Goal: Information Seeking & Learning: Learn about a topic

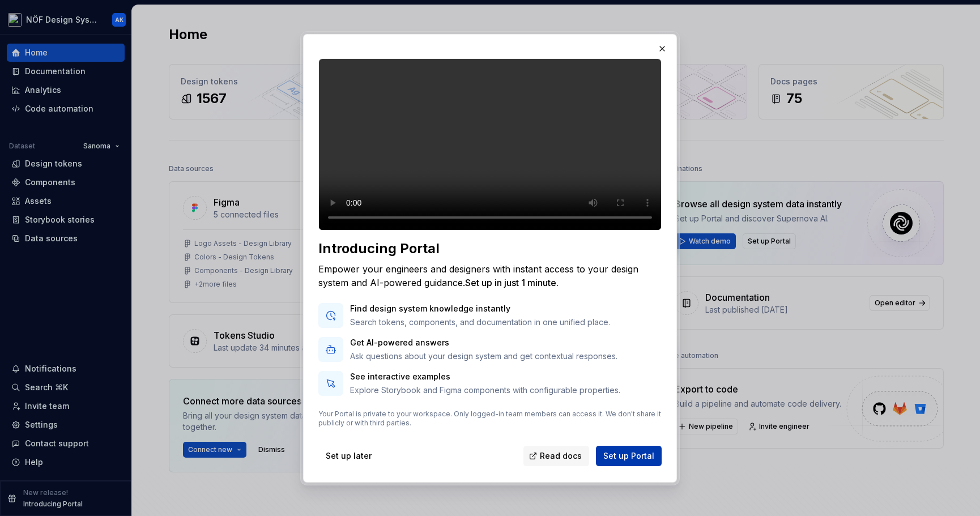
click at [626, 461] on span "Set up Portal" at bounding box center [628, 455] width 51 height 11
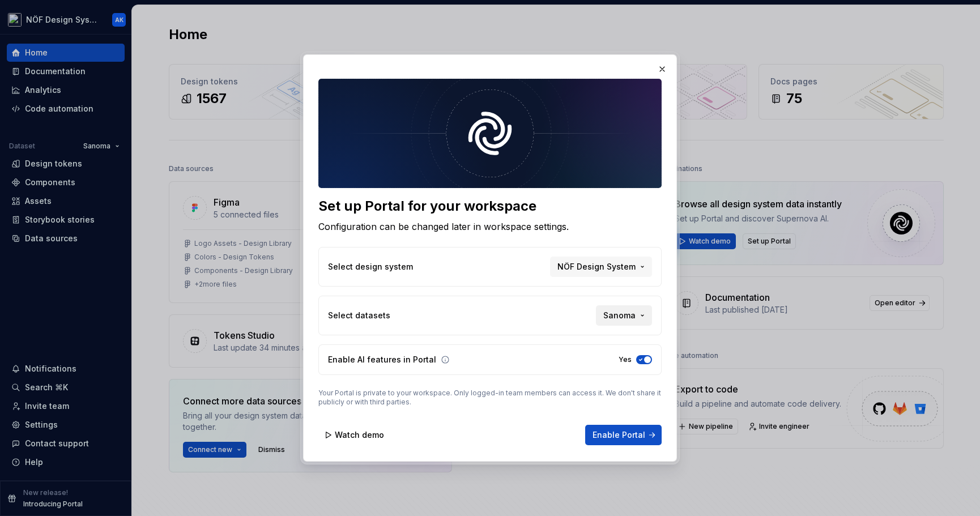
click at [617, 310] on span "Sanoma" at bounding box center [619, 315] width 32 height 11
click at [544, 335] on div "Suggestions" at bounding box center [544, 339] width 9 height 9
click at [544, 361] on div "Suggestions" at bounding box center [544, 357] width 9 height 9
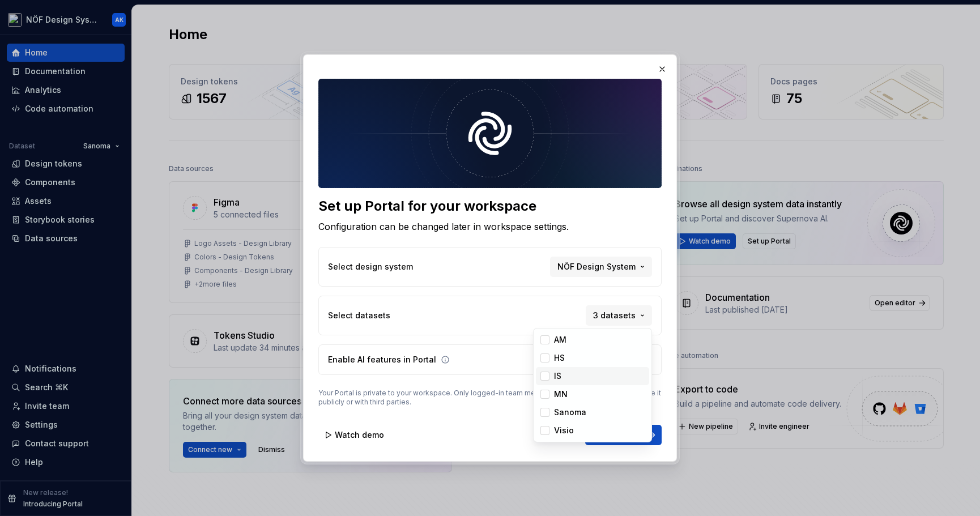
click at [542, 377] on div "Suggestions" at bounding box center [544, 375] width 9 height 9
click at [542, 397] on div "Suggestions" at bounding box center [544, 394] width 9 height 9
click at [544, 430] on div "Suggestions" at bounding box center [544, 430] width 9 height 9
click at [546, 289] on div "Set up Portal for your workspace Configuration can be changed later in workspac…" at bounding box center [490, 258] width 980 height 516
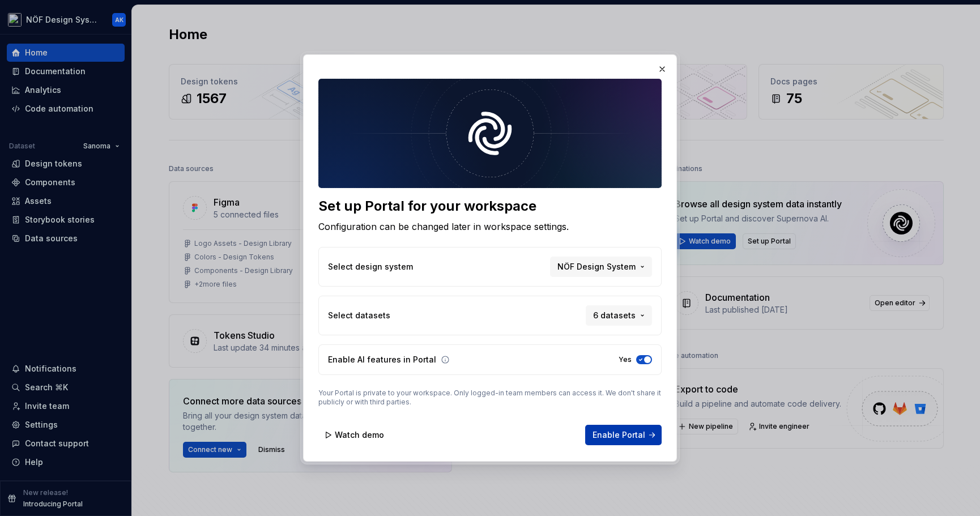
click at [625, 436] on span "Enable Portal" at bounding box center [618, 434] width 53 height 11
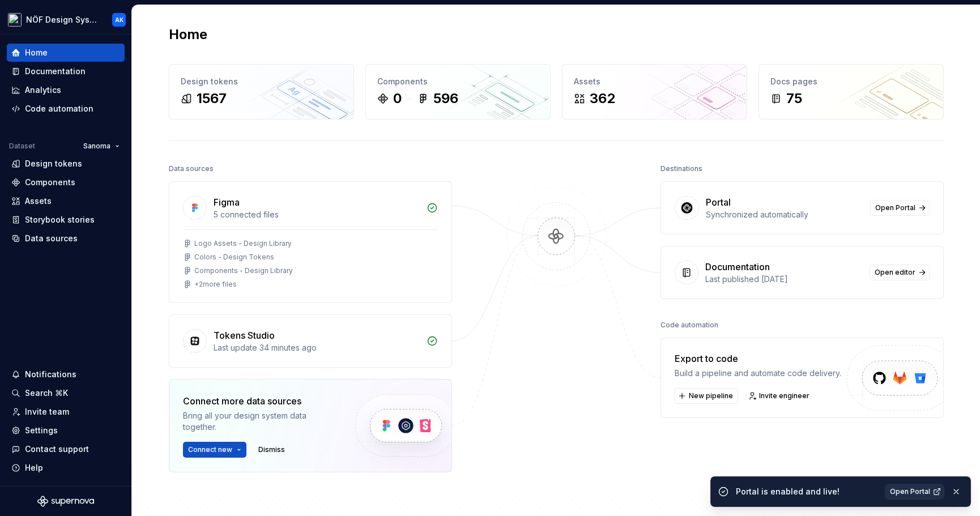
click at [906, 494] on span "Open Portal" at bounding box center [909, 491] width 40 height 9
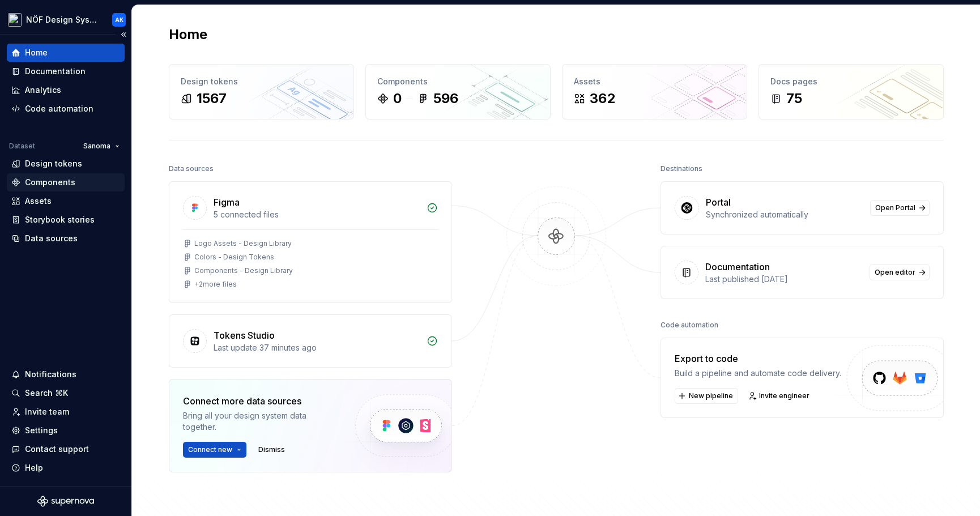
click at [66, 180] on div "Components" at bounding box center [50, 182] width 50 height 11
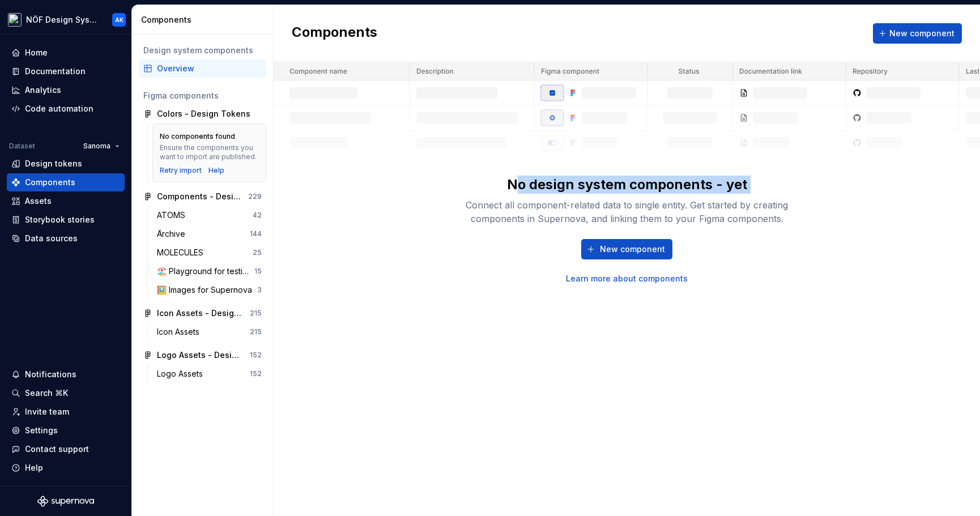
drag, startPoint x: 514, startPoint y: 185, endPoint x: 818, endPoint y: 195, distance: 304.2
click at [818, 195] on div "No design system components - yet Connect all component-related data to single …" at bounding box center [626, 173] width 706 height 222
click at [720, 336] on div "Components New component No design system components - yet Connect all componen…" at bounding box center [626, 260] width 706 height 511
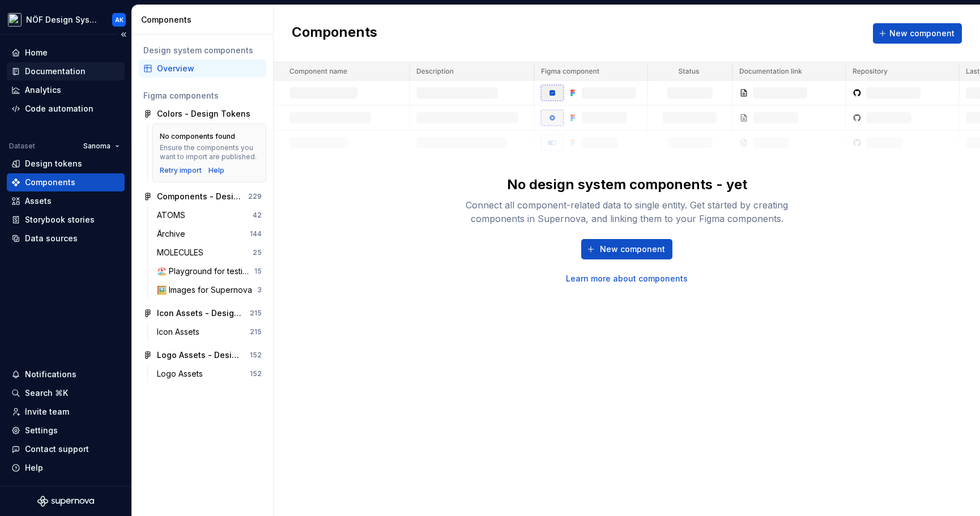
click at [69, 75] on div "Documentation" at bounding box center [55, 71] width 61 height 11
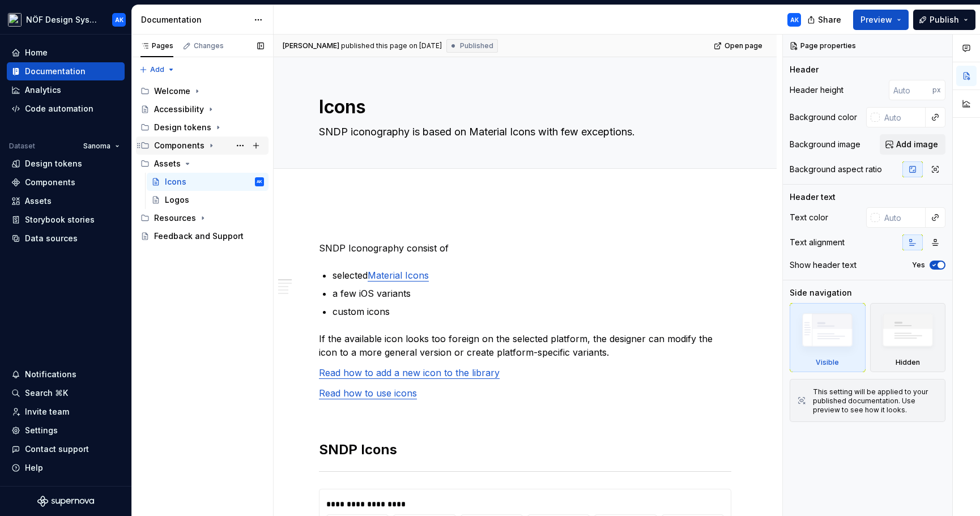
click at [199, 141] on div "Components" at bounding box center [179, 145] width 50 height 11
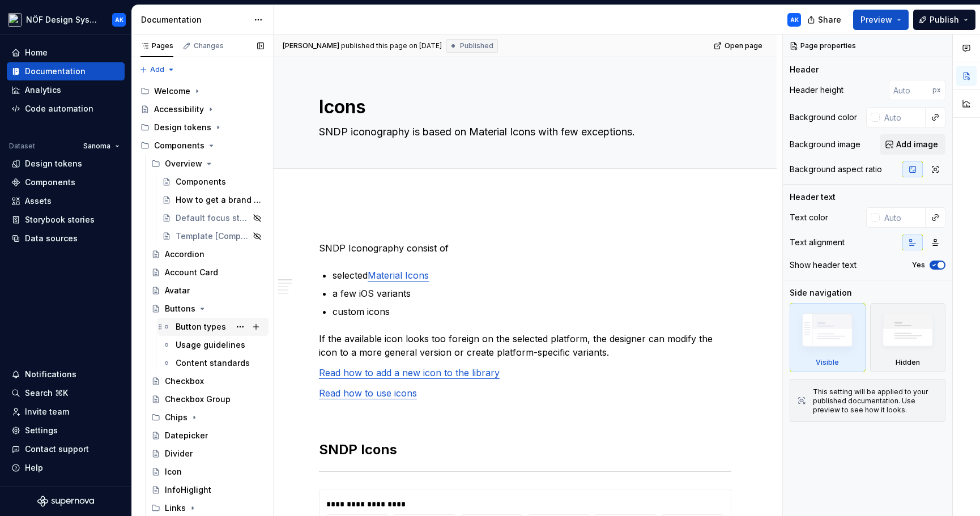
click at [195, 328] on div "Button types" at bounding box center [201, 326] width 50 height 11
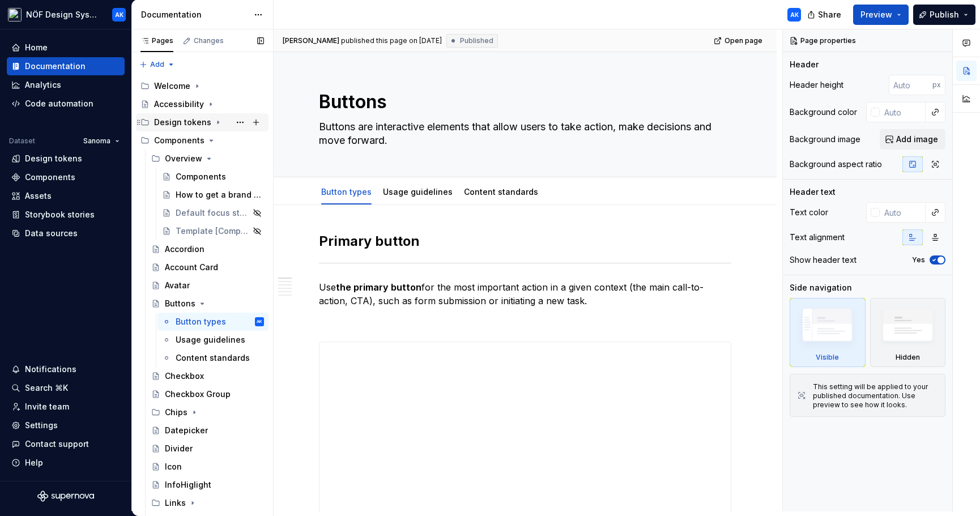
click at [213, 123] on icon "Page tree" at bounding box center [217, 122] width 9 height 9
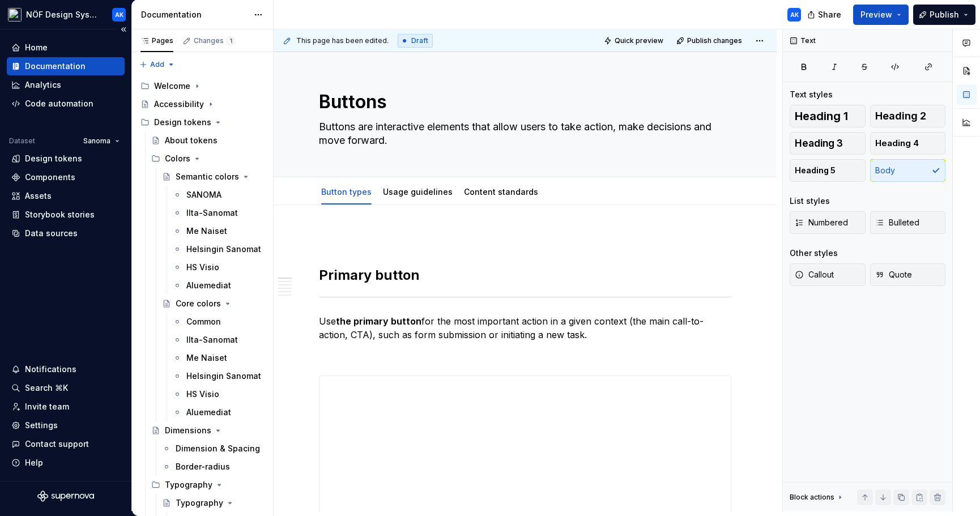
click at [78, 64] on div "Documentation" at bounding box center [55, 66] width 61 height 11
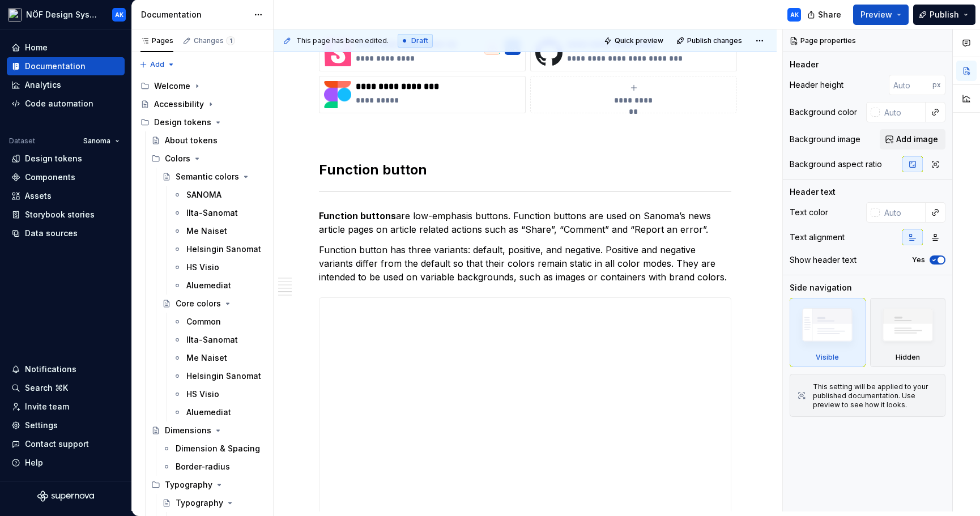
scroll to position [1969, 0]
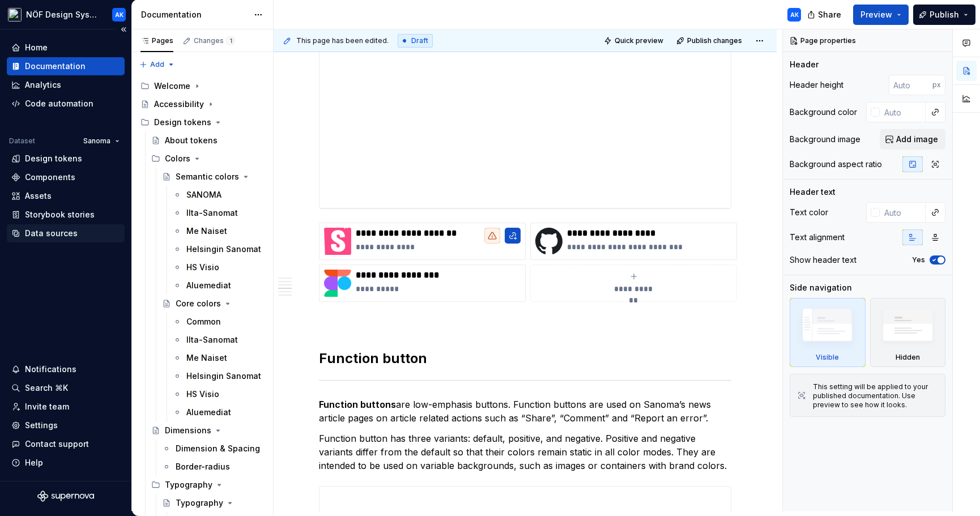
click at [65, 233] on div "Data sources" at bounding box center [51, 233] width 53 height 11
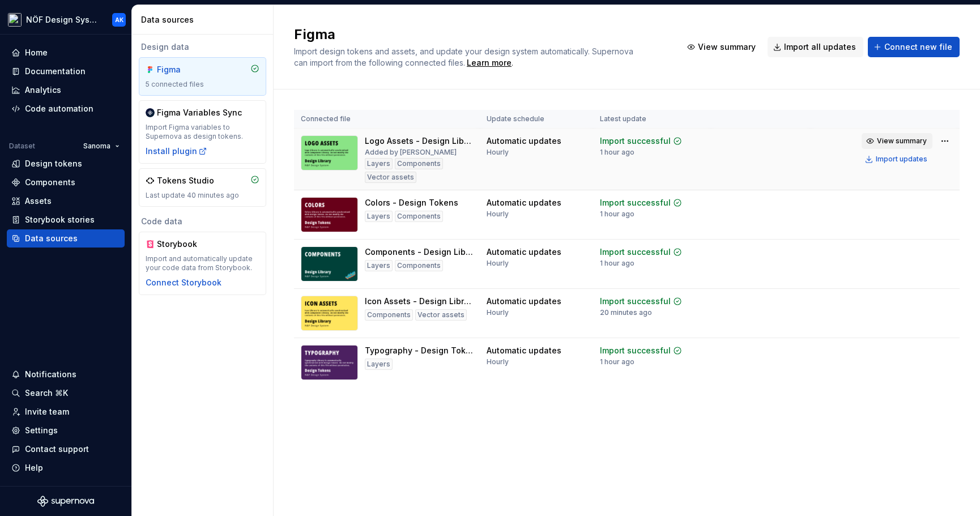
click at [912, 138] on span "View summary" at bounding box center [901, 140] width 50 height 9
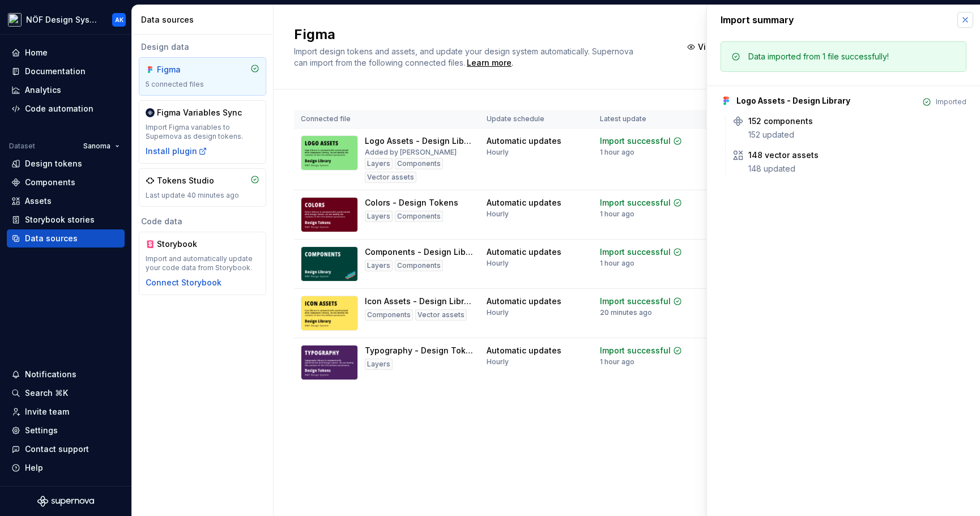
click at [967, 19] on button "button" at bounding box center [965, 20] width 16 height 16
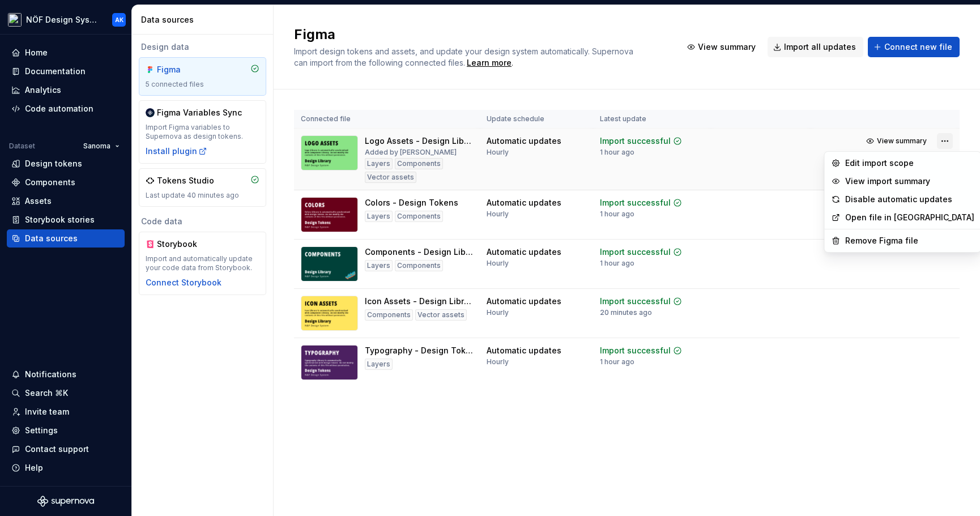
click at [947, 144] on html "NÖF Design System AK Home Documentation Analytics Code automation Dataset Sanom…" at bounding box center [490, 258] width 980 height 516
click at [912, 159] on div "Edit import scope" at bounding box center [909, 162] width 129 height 11
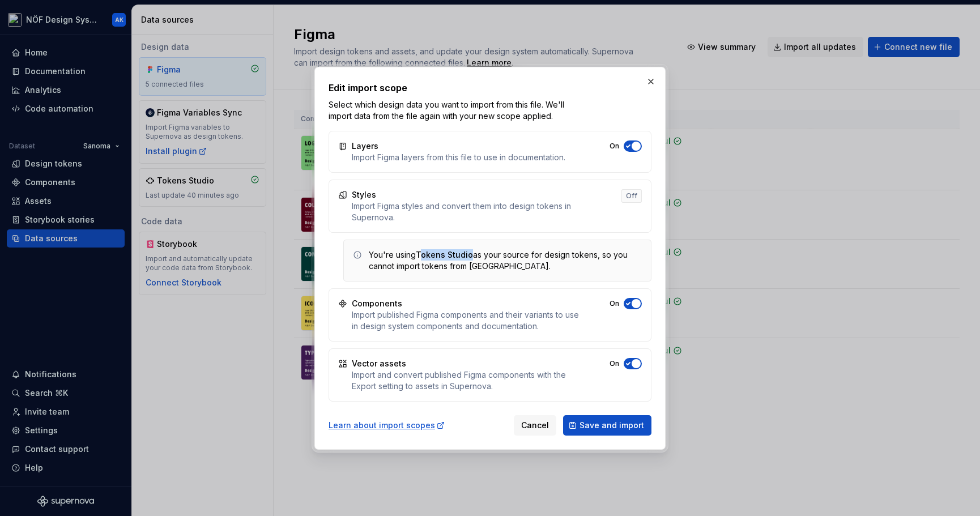
drag, startPoint x: 421, startPoint y: 255, endPoint x: 470, endPoint y: 256, distance: 49.3
click at [470, 256] on span "Tokens Studio" at bounding box center [444, 255] width 57 height 10
drag, startPoint x: 417, startPoint y: 252, endPoint x: 472, endPoint y: 253, distance: 55.5
click at [472, 253] on div "You're using Tokens Studio as your source for design tokens, so you cannot impo…" at bounding box center [505, 260] width 273 height 23
click at [520, 270] on div "You're using Tokens Studio as your source for design tokens, so you cannot impo…" at bounding box center [505, 260] width 273 height 23
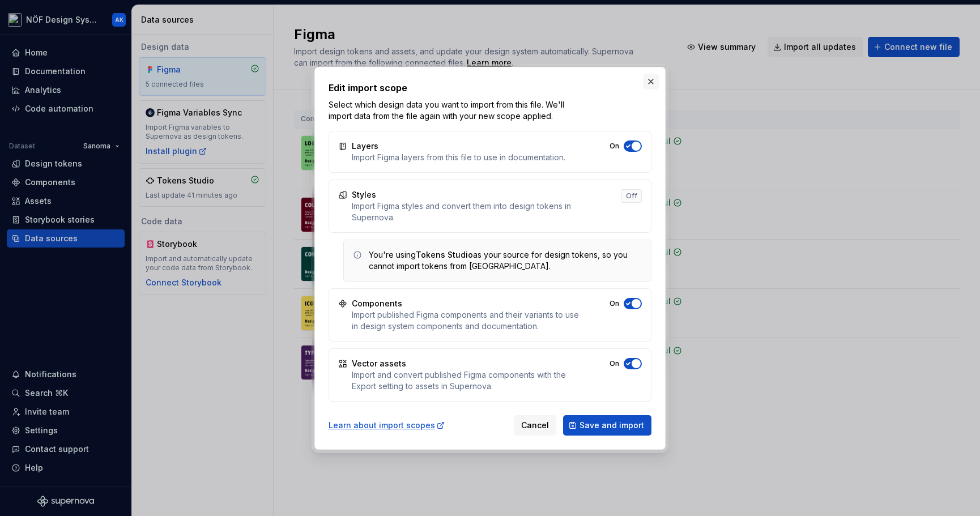
click at [651, 77] on button "button" at bounding box center [651, 82] width 16 height 16
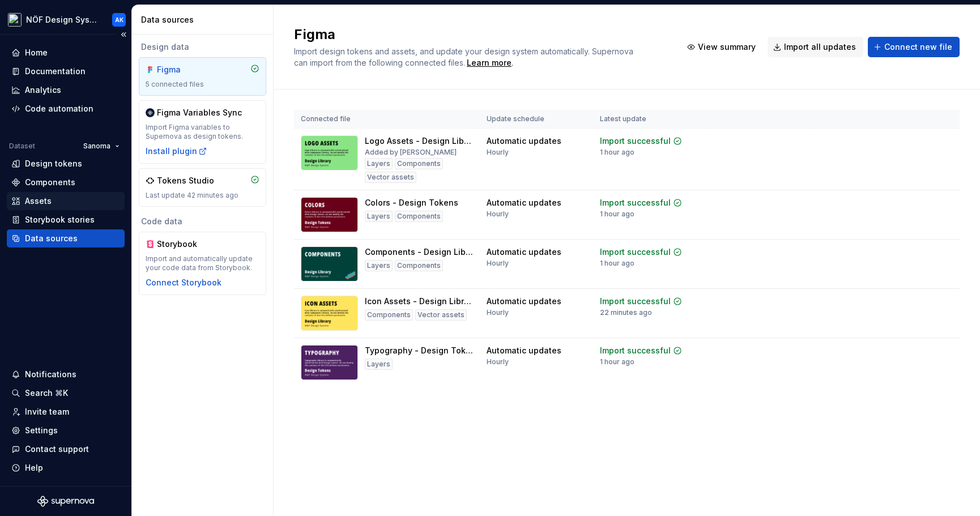
click at [57, 202] on div "Assets" at bounding box center [65, 200] width 109 height 11
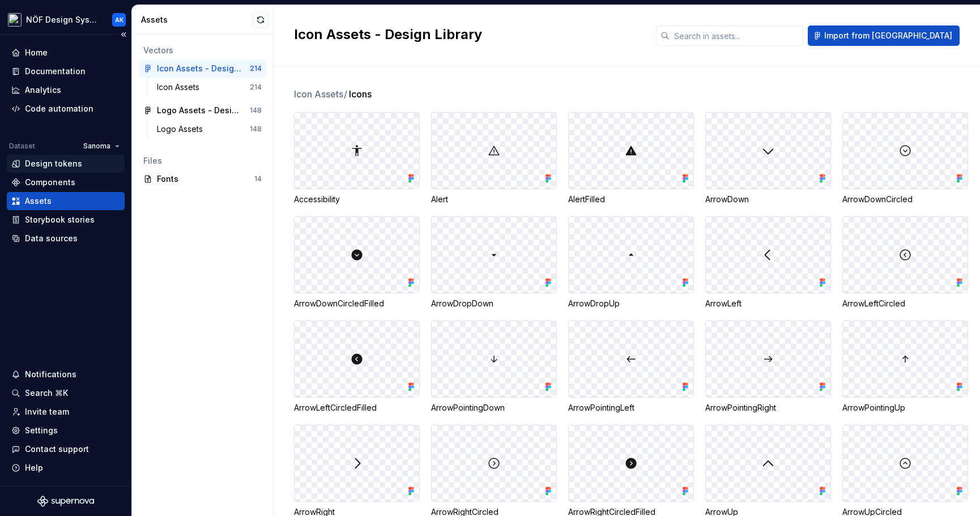
click at [65, 161] on div "Design tokens" at bounding box center [53, 163] width 57 height 11
click at [209, 331] on div "Vectors Icon Assets - Design Library 214 Icon Assets 214 Logo Assets - Design L…" at bounding box center [202, 275] width 141 height 481
click at [56, 162] on div "Design tokens" at bounding box center [53, 163] width 57 height 11
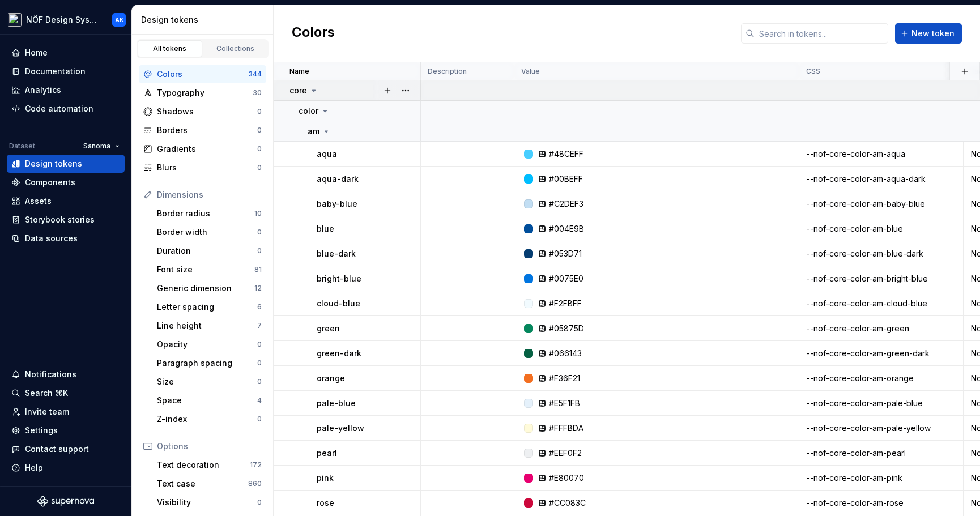
click at [317, 89] on icon at bounding box center [313, 90] width 9 height 9
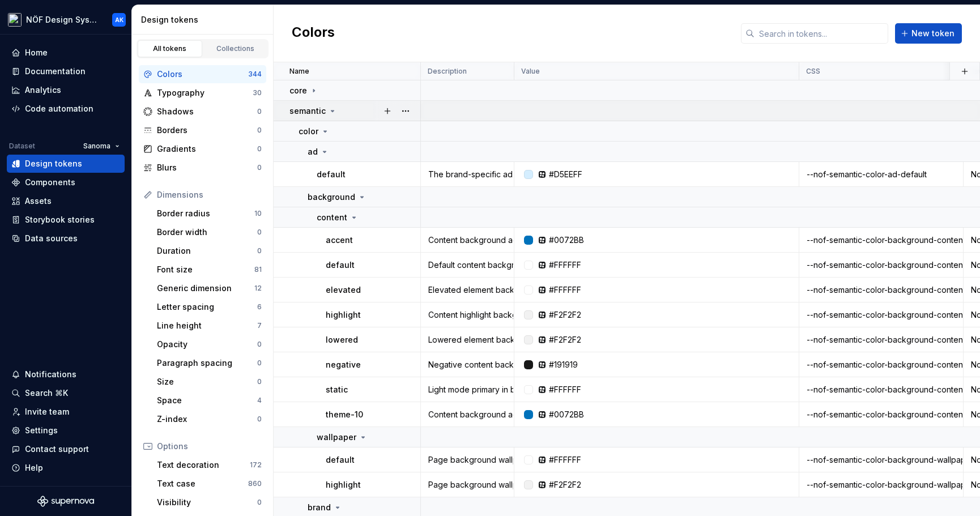
click at [332, 108] on icon at bounding box center [332, 110] width 9 height 9
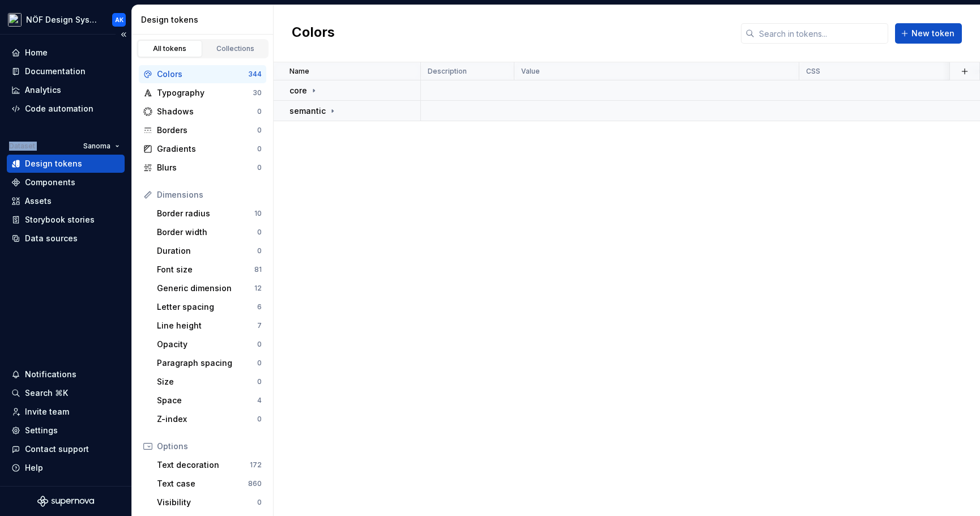
drag, startPoint x: 10, startPoint y: 148, endPoint x: 37, endPoint y: 143, distance: 27.1
click at [37, 143] on div "Dataset Sanoma" at bounding box center [67, 146] width 116 height 16
click at [318, 87] on div "core" at bounding box center [354, 90] width 130 height 11
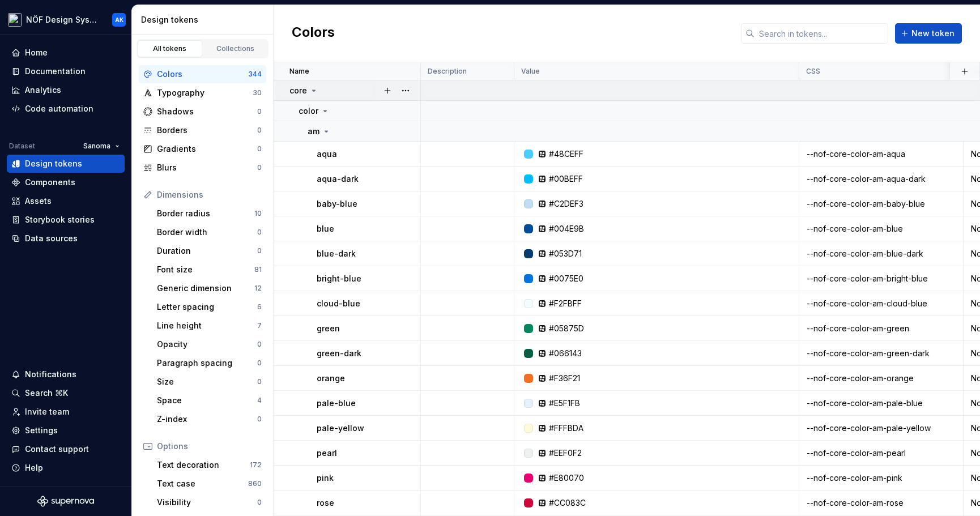
click at [313, 92] on icon at bounding box center [313, 90] width 9 height 9
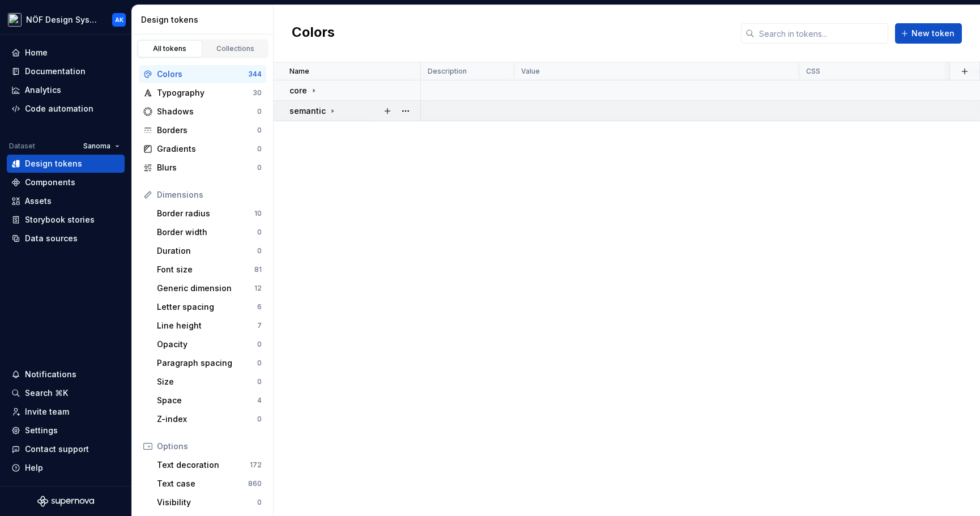
click at [331, 112] on icon at bounding box center [332, 110] width 9 height 9
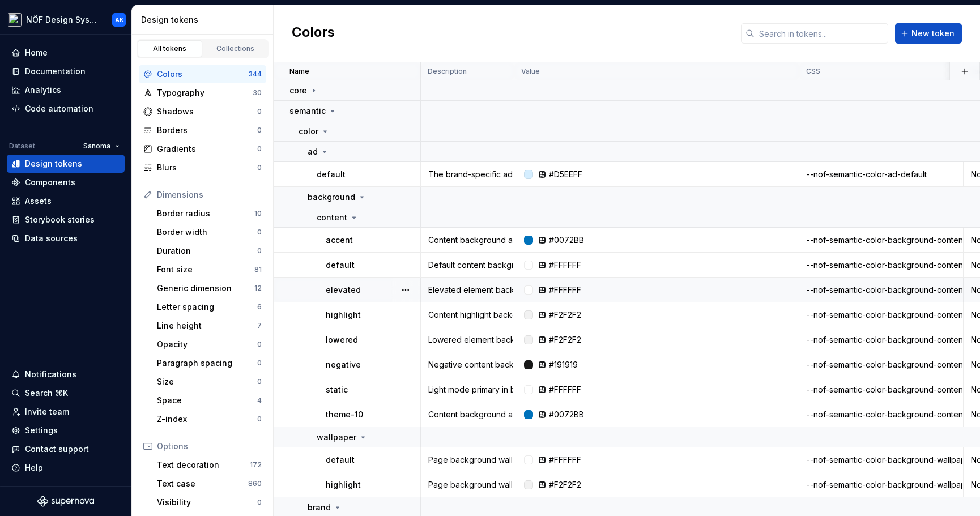
click at [443, 289] on div "Elevated element background. In light mode, combine the color with a drop shado…" at bounding box center [467, 289] width 92 height 11
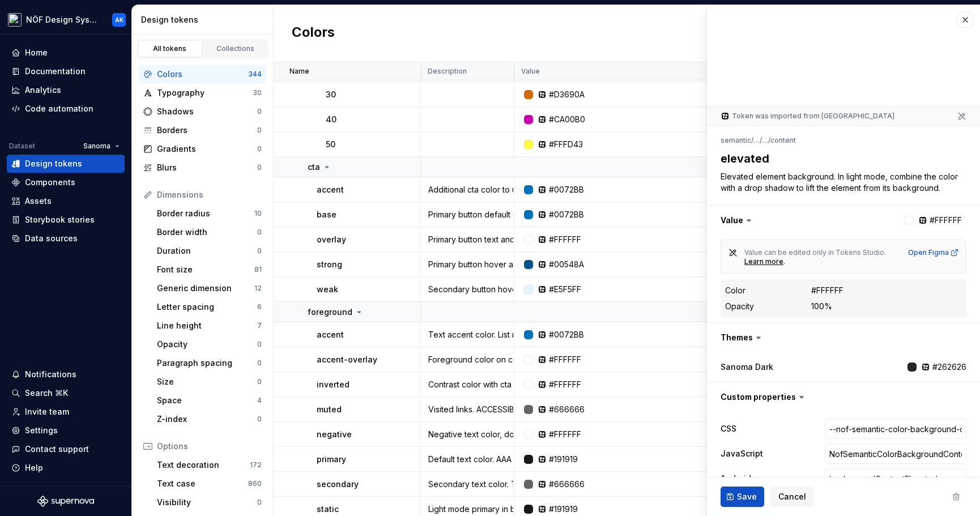
scroll to position [800, 0]
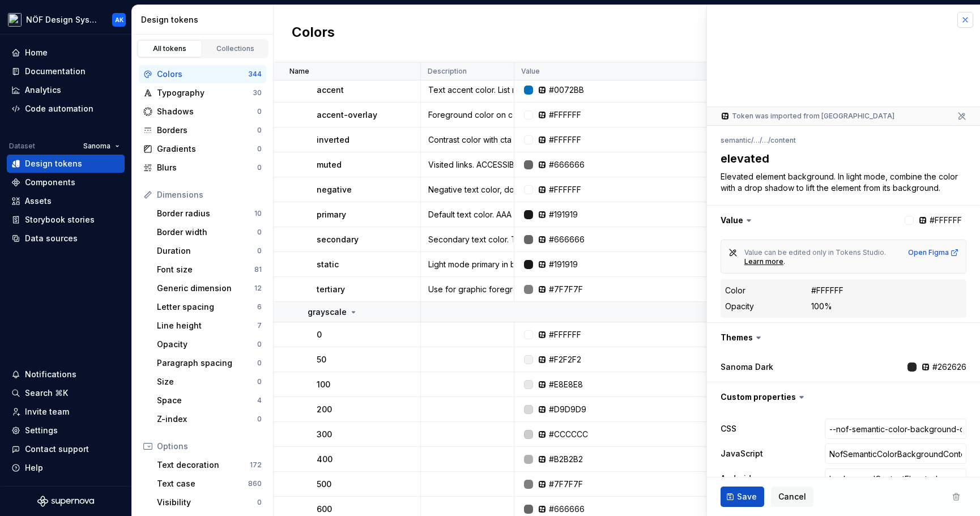
click at [964, 20] on button "button" at bounding box center [965, 20] width 16 height 16
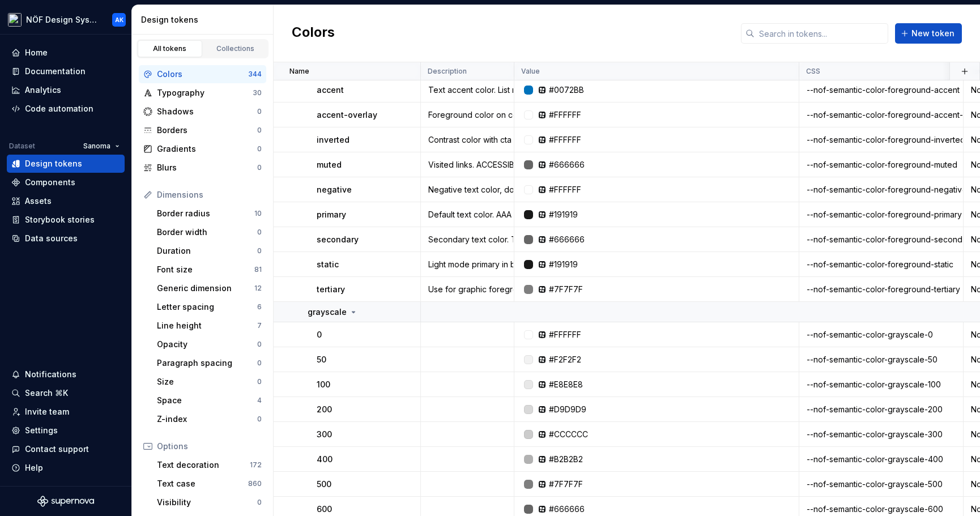
click at [968, 18] on div "Colors New token" at bounding box center [626, 33] width 706 height 57
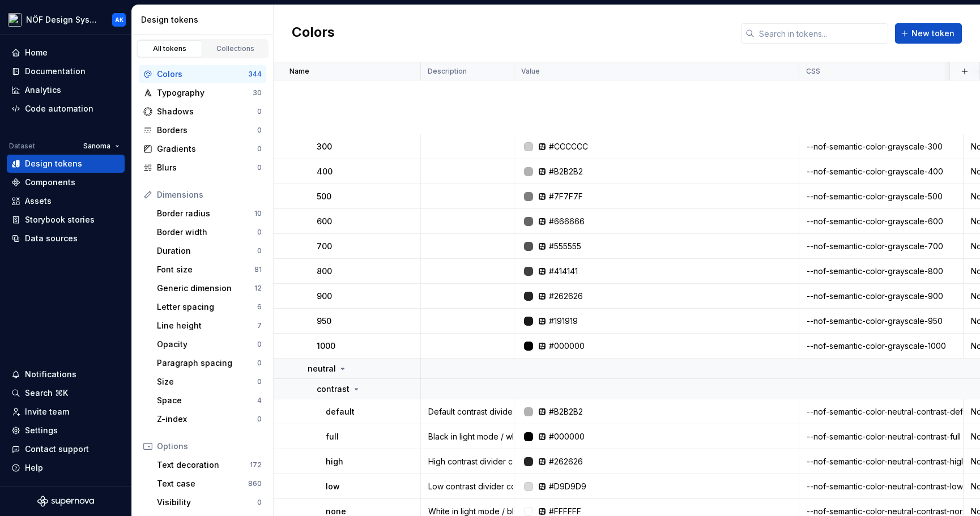
scroll to position [1438, 0]
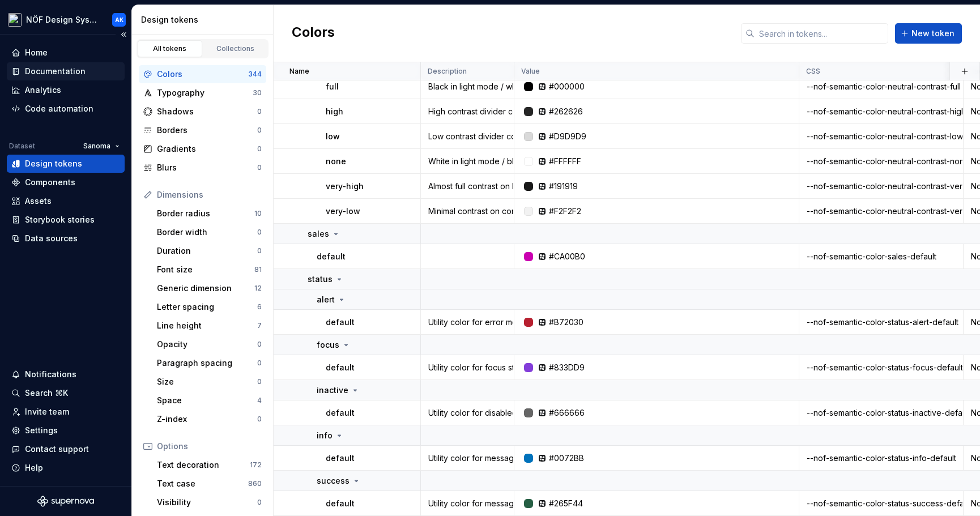
click at [58, 71] on div "Documentation" at bounding box center [55, 71] width 61 height 11
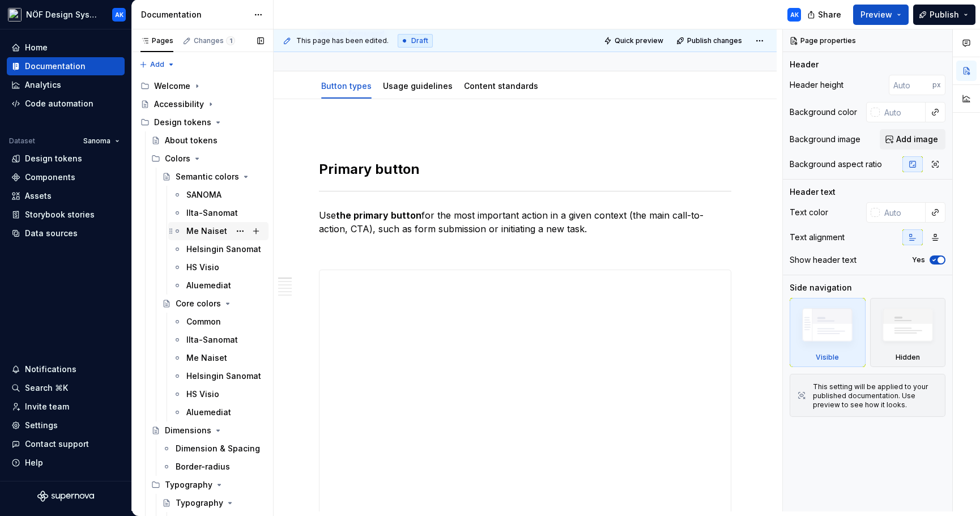
scroll to position [433, 0]
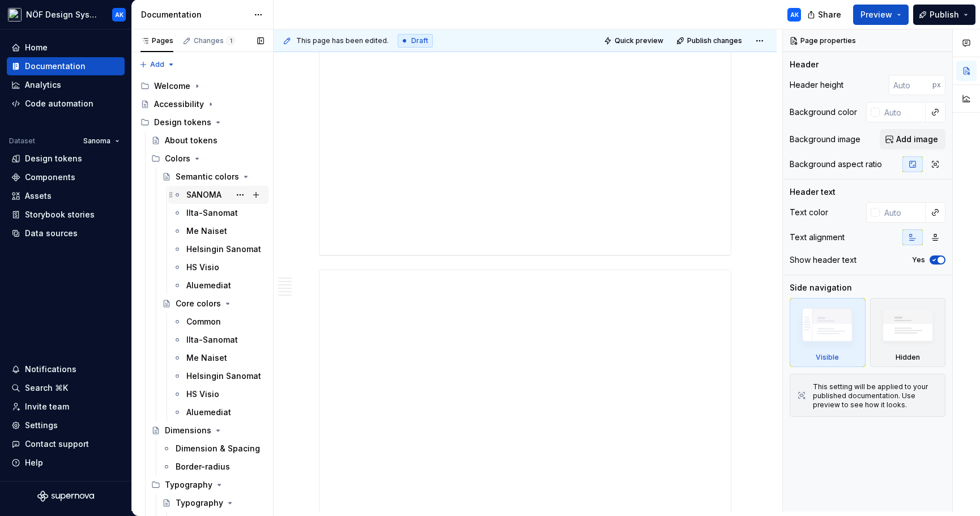
click at [204, 195] on div "SANOMA" at bounding box center [203, 194] width 35 height 11
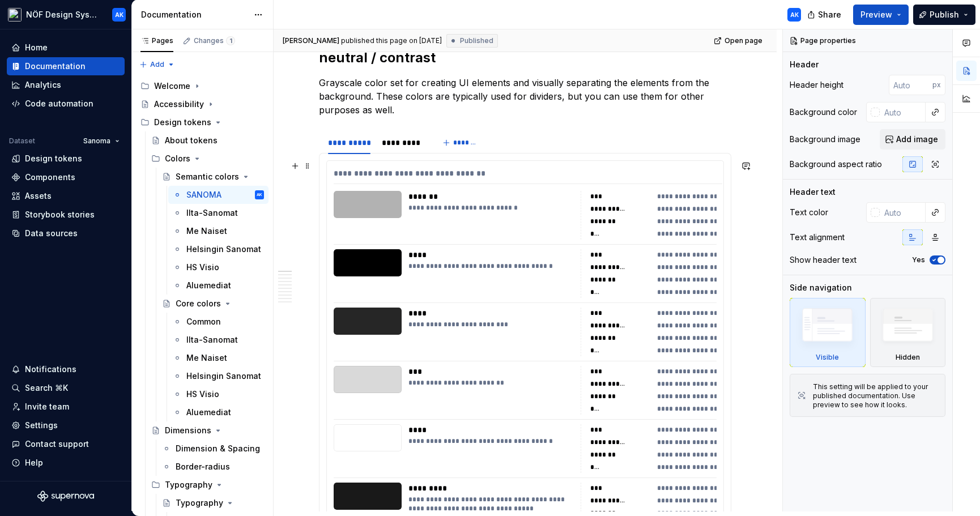
scroll to position [188, 0]
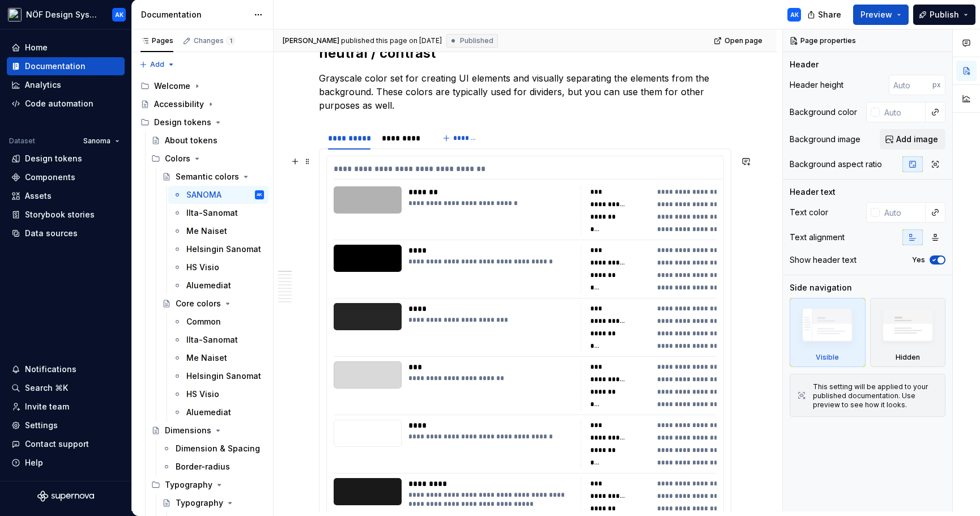
click at [550, 260] on div "**********" at bounding box center [493, 261] width 171 height 9
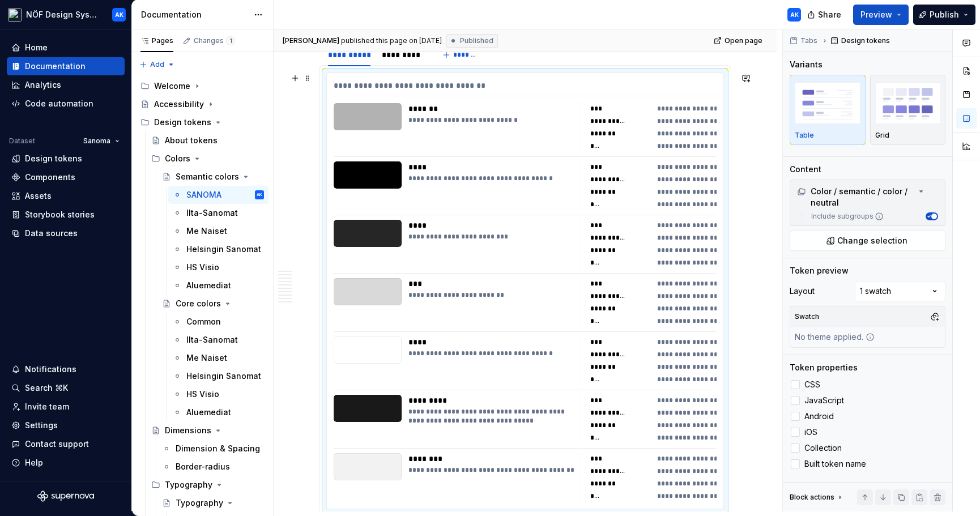
scroll to position [277, 0]
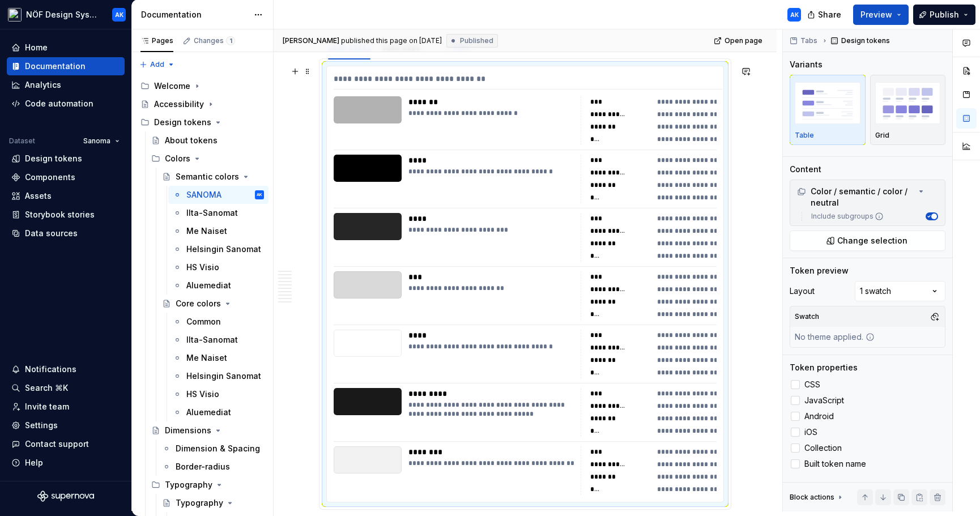
type textarea "*"
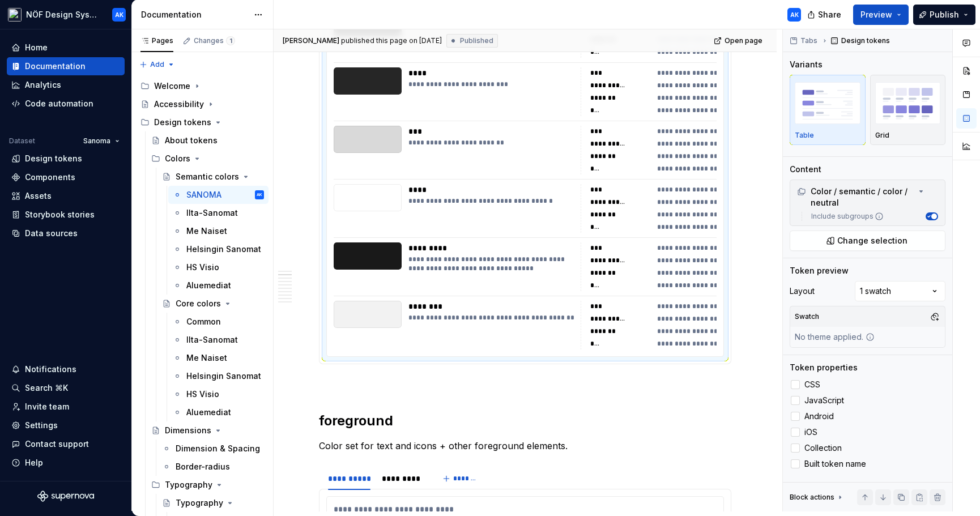
scroll to position [425, 0]
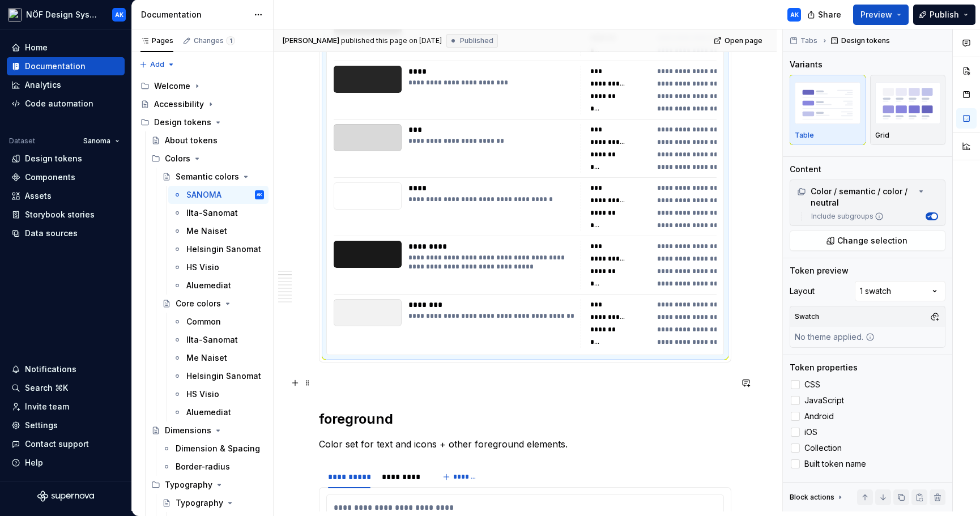
click at [388, 380] on p at bounding box center [525, 383] width 412 height 14
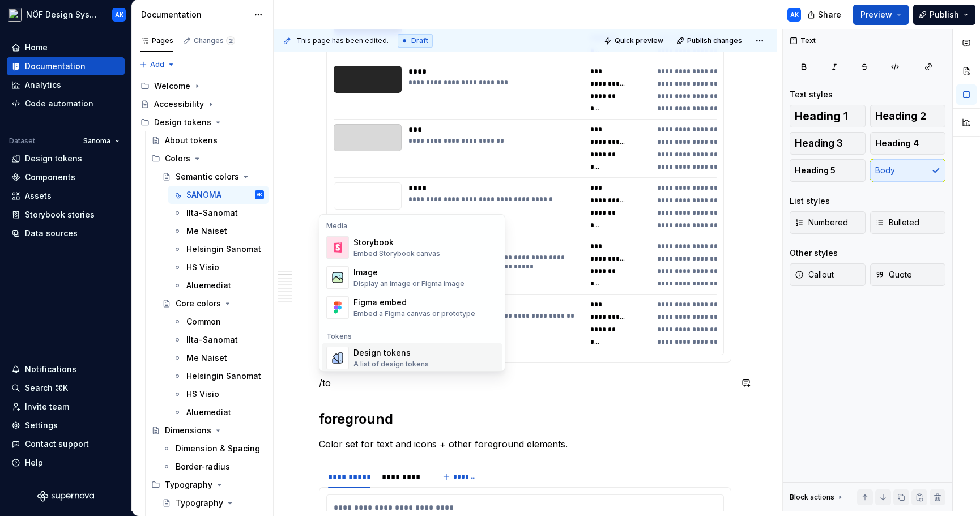
click at [421, 358] on div "Design tokens A list of design tokens" at bounding box center [390, 358] width 75 height 22
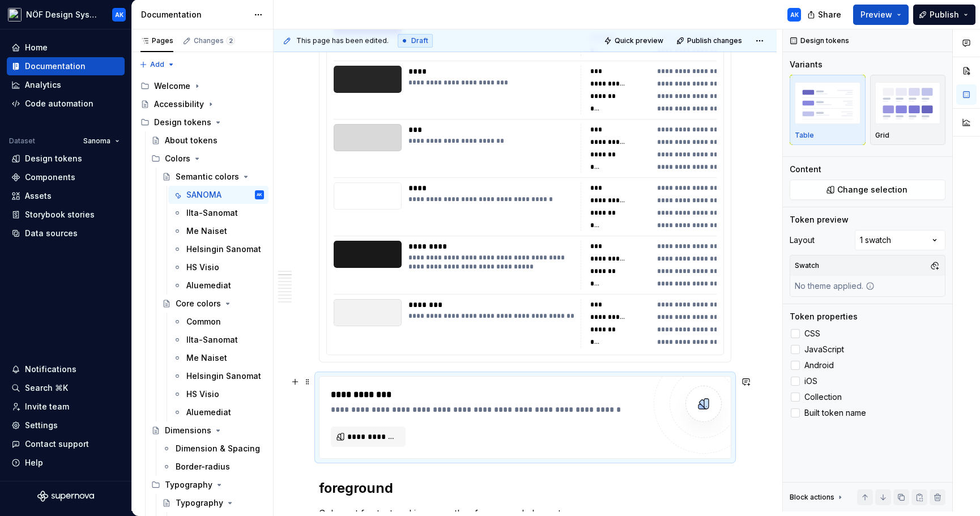
scroll to position [553, 0]
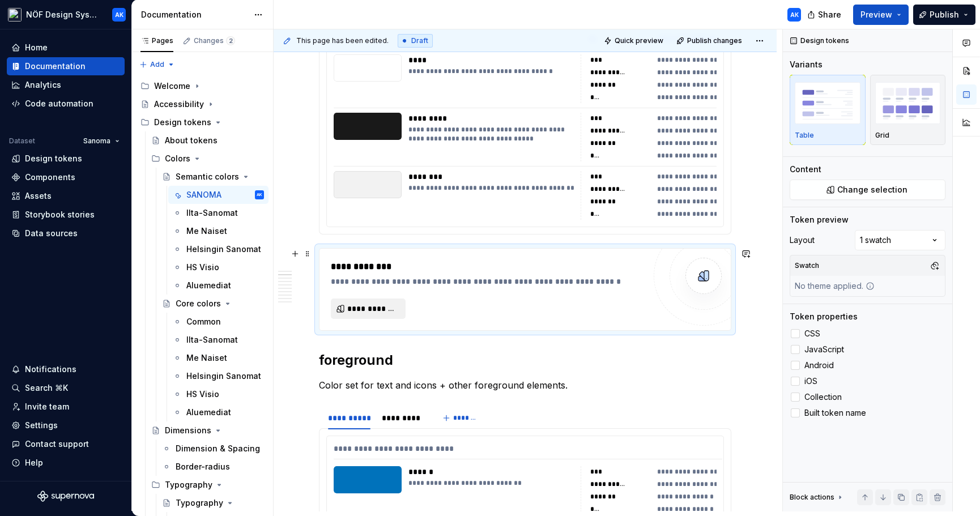
click at [374, 306] on span "**********" at bounding box center [372, 308] width 51 height 11
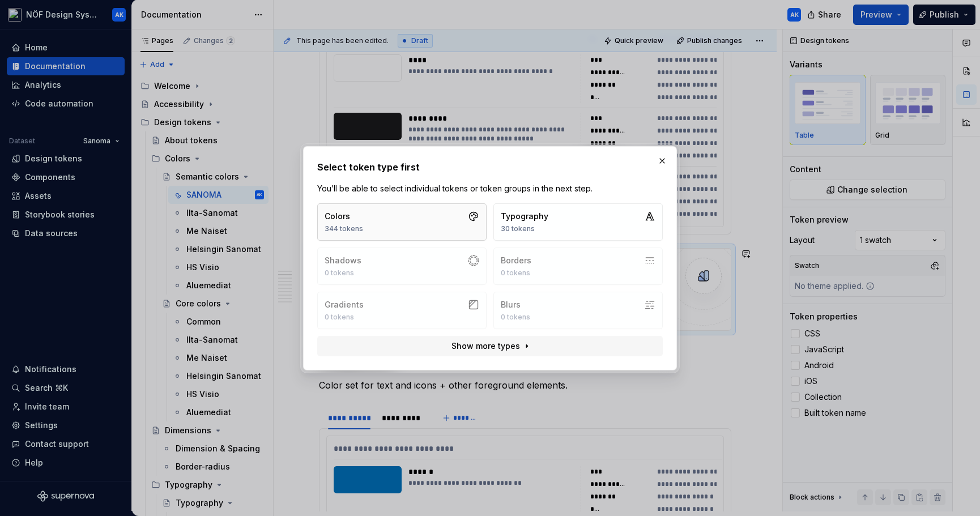
click at [467, 223] on button "Colors 344 tokens" at bounding box center [401, 221] width 169 height 37
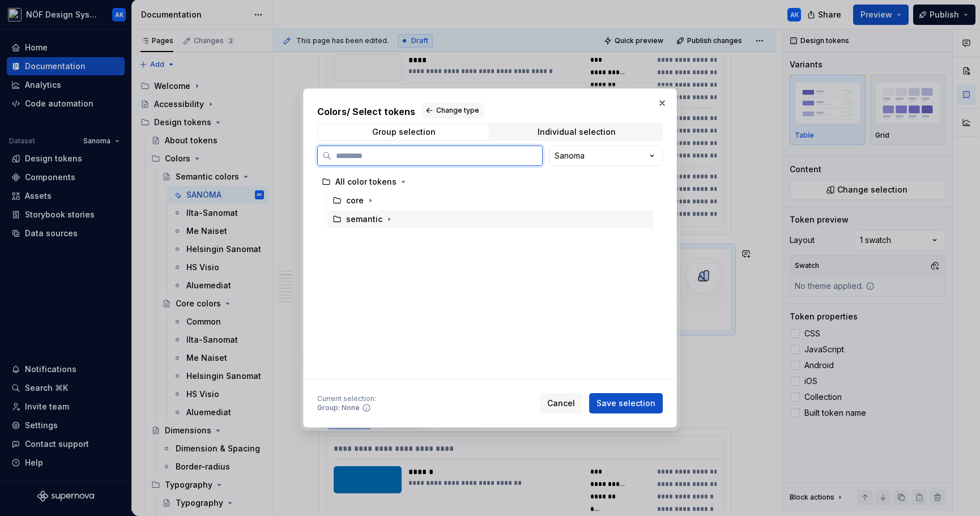
click at [376, 220] on div "semantic" at bounding box center [364, 218] width 36 height 11
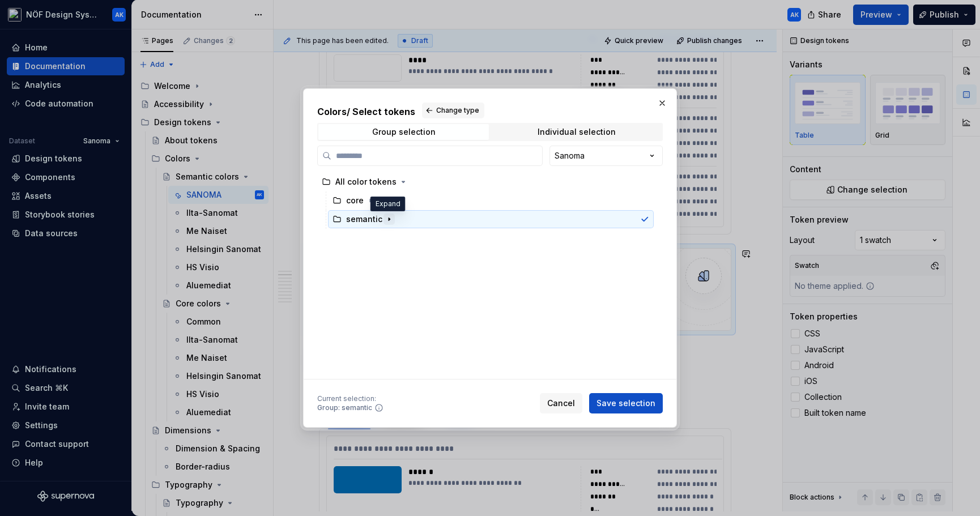
click at [388, 222] on icon "button" at bounding box center [388, 219] width 9 height 9
click at [379, 238] on icon "button" at bounding box center [383, 237] width 9 height 9
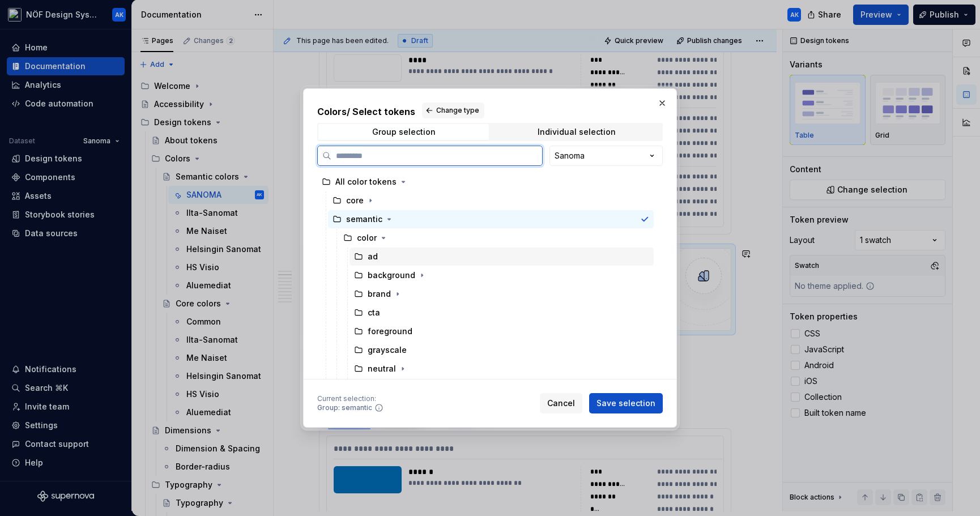
click at [373, 257] on div "ad" at bounding box center [372, 256] width 10 height 11
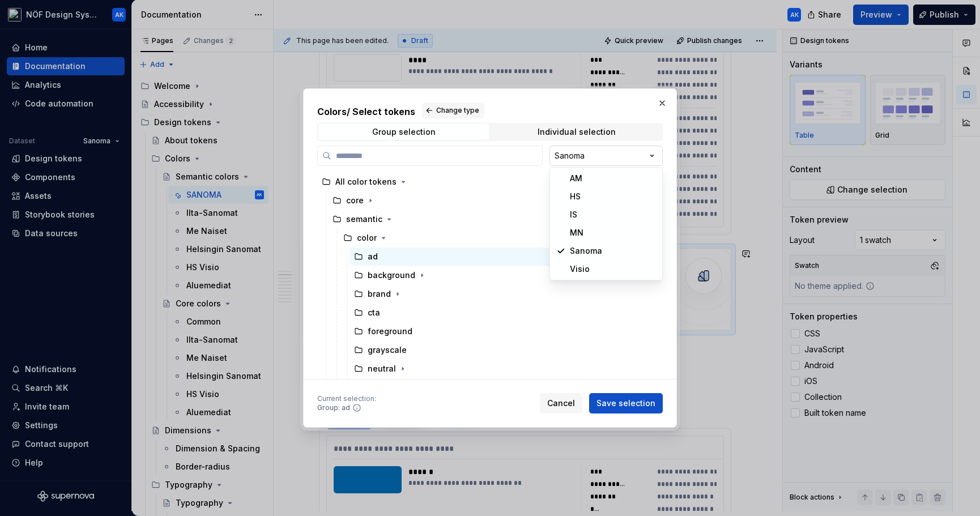
click at [644, 155] on div "Colors / Select tokens Change type Group selection Individual selection Sanoma …" at bounding box center [490, 258] width 980 height 516
click at [626, 105] on div "Colors / Select tokens Change type Group selection Individual selection Sanoma …" at bounding box center [490, 258] width 980 height 516
click at [632, 403] on span "Save selection" at bounding box center [625, 402] width 59 height 11
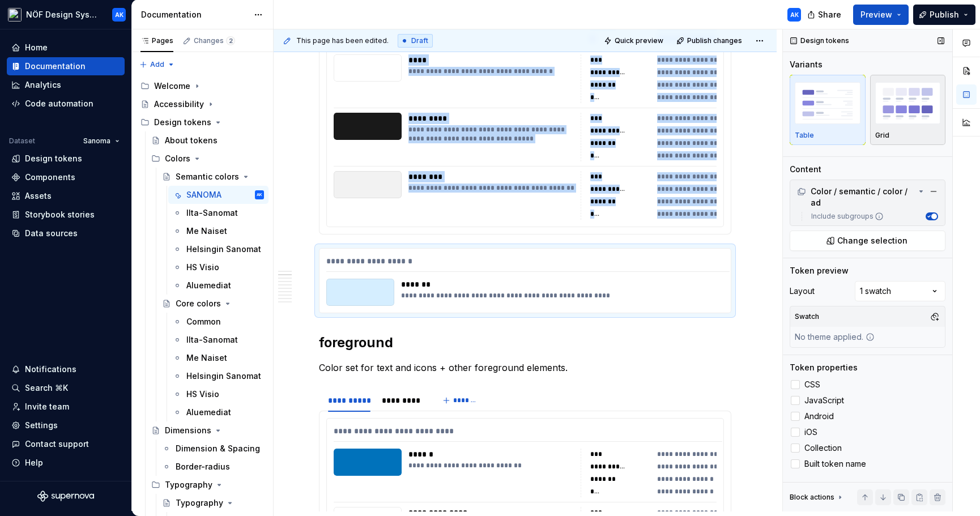
click at [907, 114] on img "button" at bounding box center [908, 102] width 66 height 41
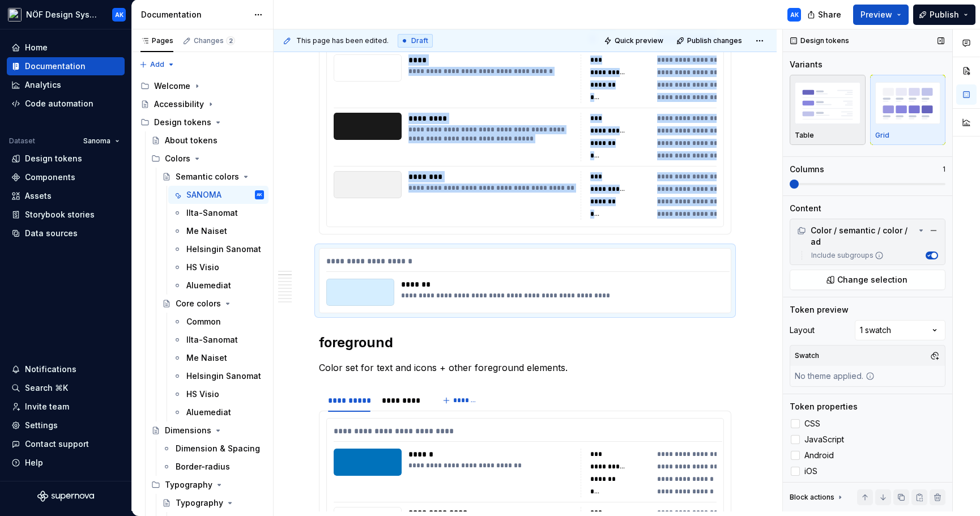
click at [814, 122] on img "button" at bounding box center [827, 102] width 66 height 41
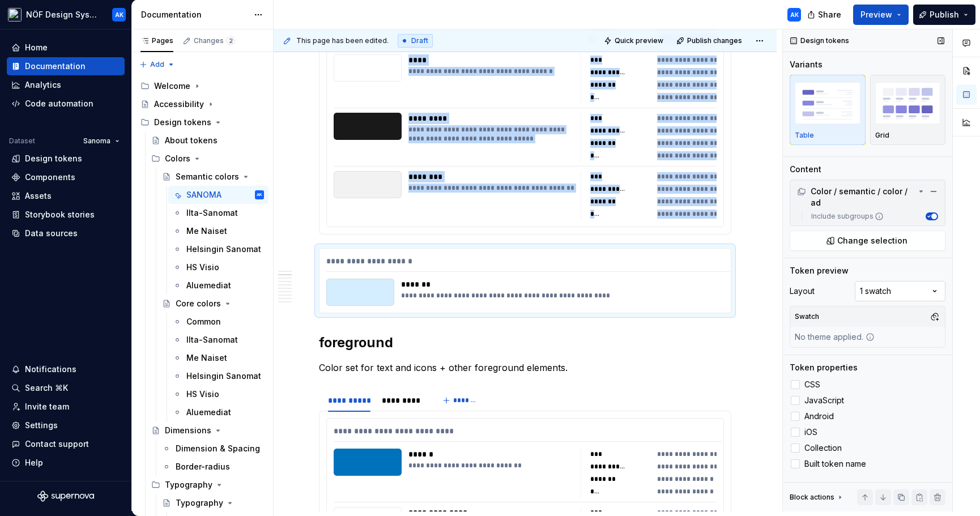
click at [915, 294] on div "Comments Open comments No comments yet Select ‘Comment’ from the block context …" at bounding box center [880, 270] width 197 height 482
click at [900, 265] on div "Comments Open comments No comments yet Select ‘Comment’ from the block context …" at bounding box center [880, 270] width 197 height 482
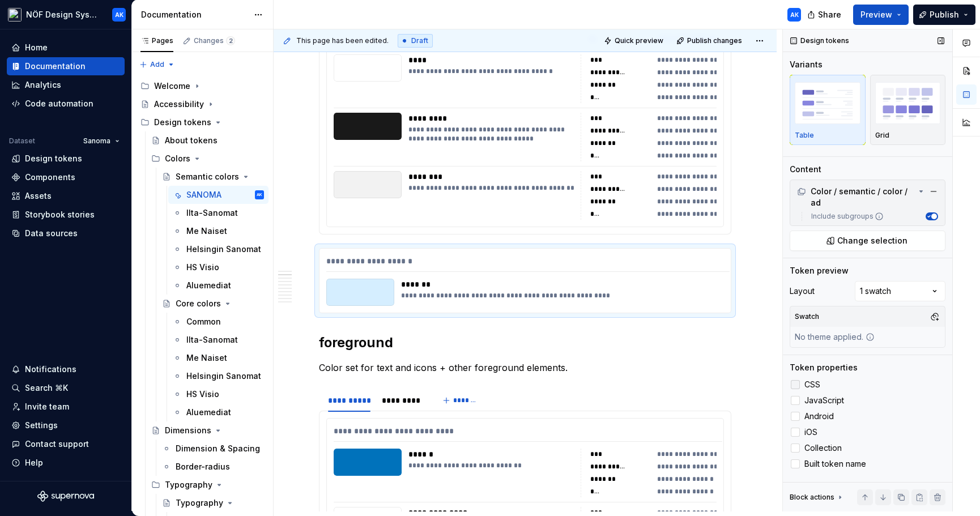
click at [793, 383] on div at bounding box center [794, 384] width 9 height 9
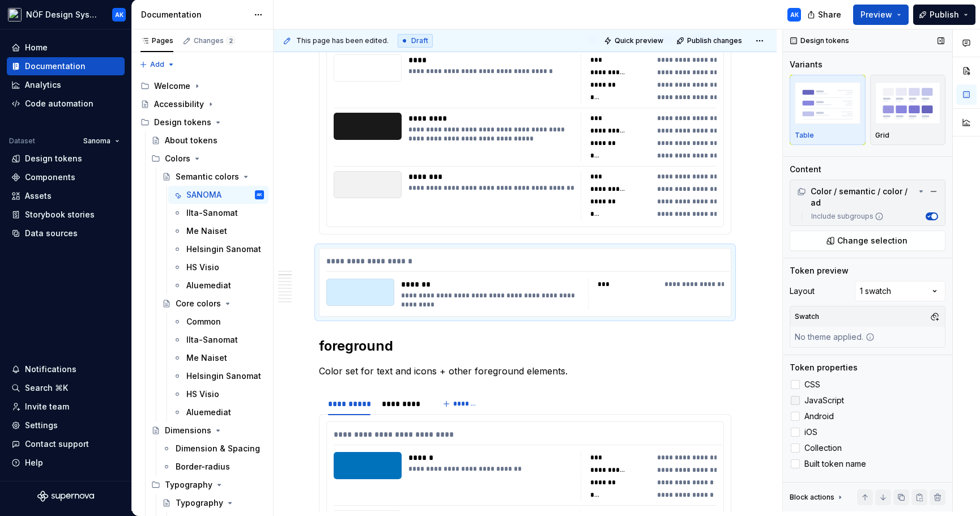
click at [793, 407] on label "JavaScript" at bounding box center [867, 401] width 156 height 14
click at [793, 421] on label "Android" at bounding box center [867, 416] width 156 height 14
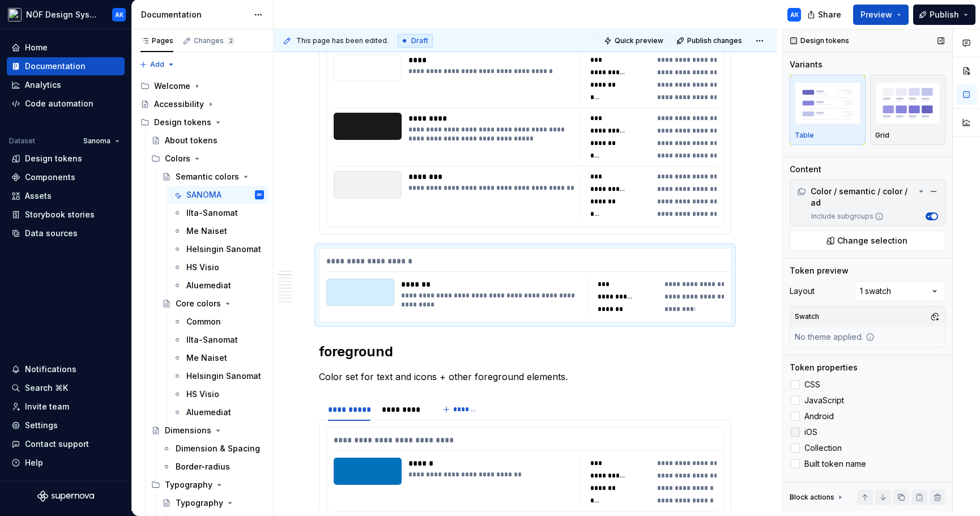
click at [793, 435] on div at bounding box center [794, 431] width 9 height 9
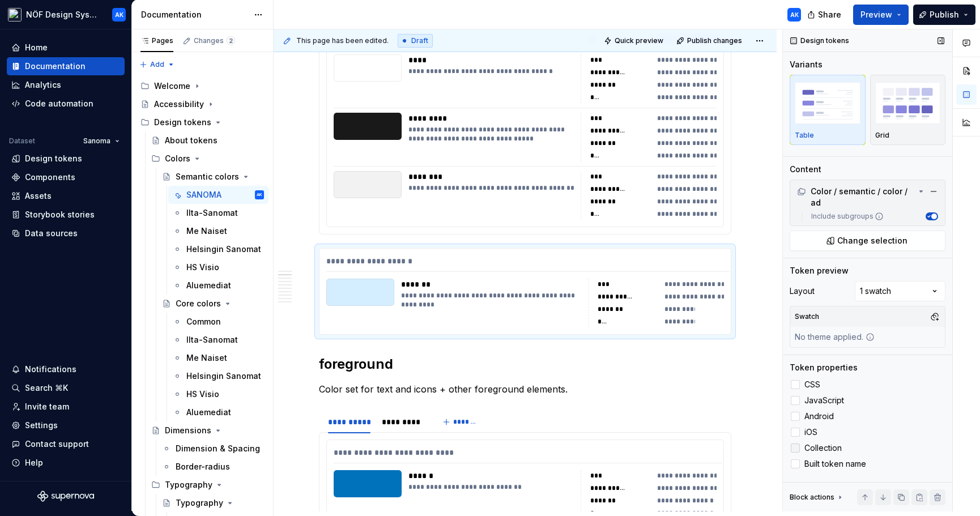
click at [796, 451] on div at bounding box center [794, 447] width 9 height 9
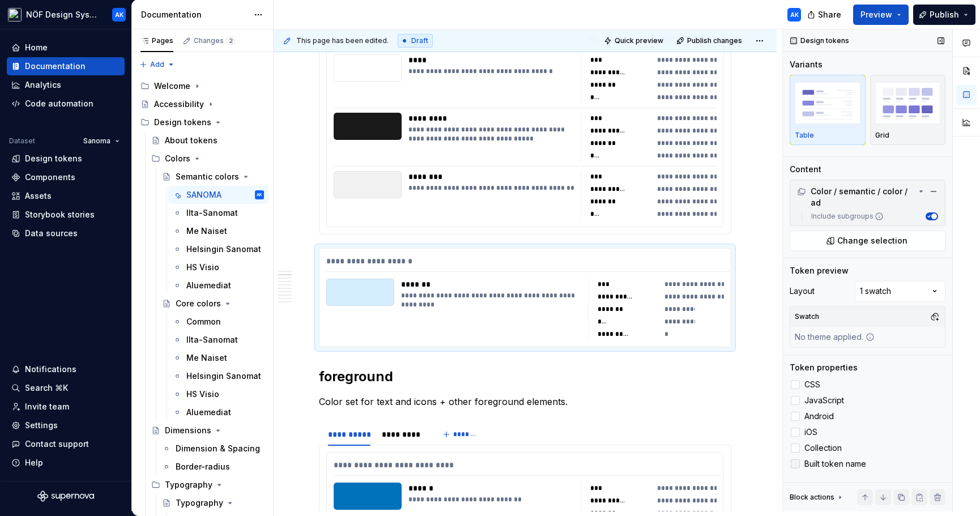
click at [796, 464] on div at bounding box center [794, 463] width 9 height 9
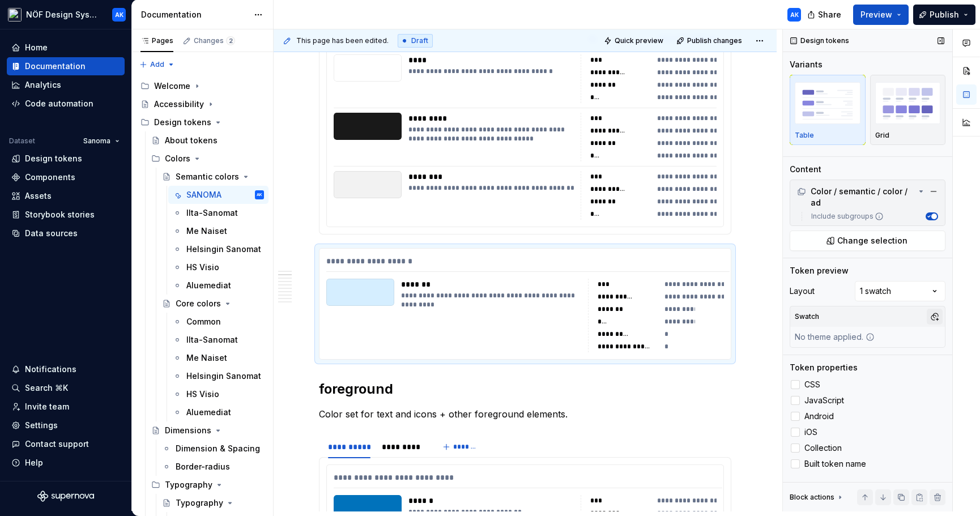
click at [936, 319] on button "button" at bounding box center [934, 317] width 16 height 16
click at [820, 357] on div "Suggestions" at bounding box center [818, 359] width 9 height 9
click at [919, 290] on div "Comments Open comments No comments yet Select ‘Comment’ from the block context …" at bounding box center [880, 270] width 197 height 482
click at [932, 290] on div "Comments Open comments No comments yet Select ‘Comment’ from the block context …" at bounding box center [880, 270] width 197 height 482
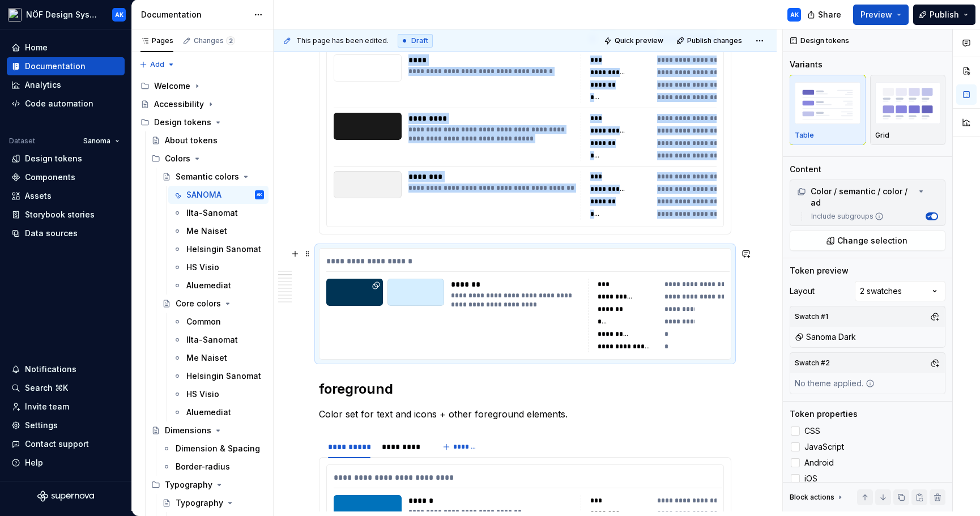
click at [572, 323] on div "**********" at bounding box center [516, 316] width 130 height 74
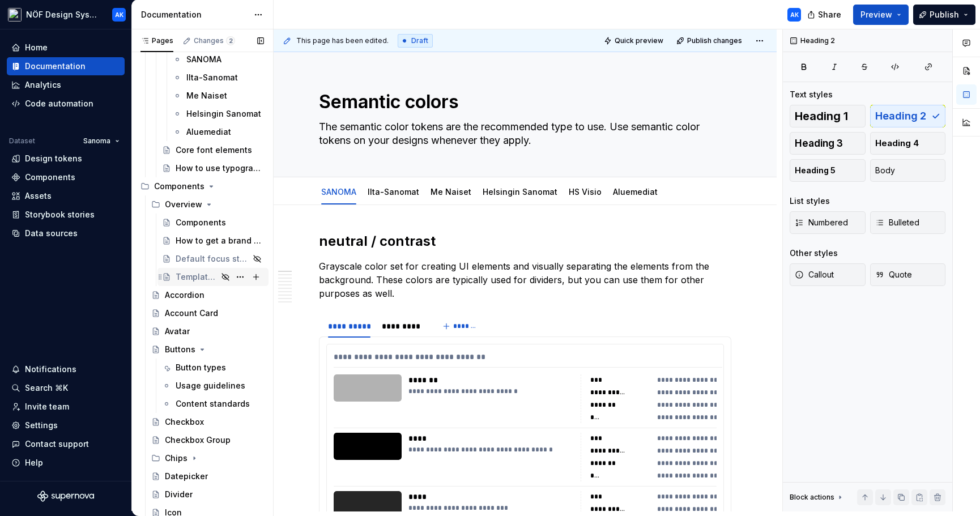
scroll to position [556, 0]
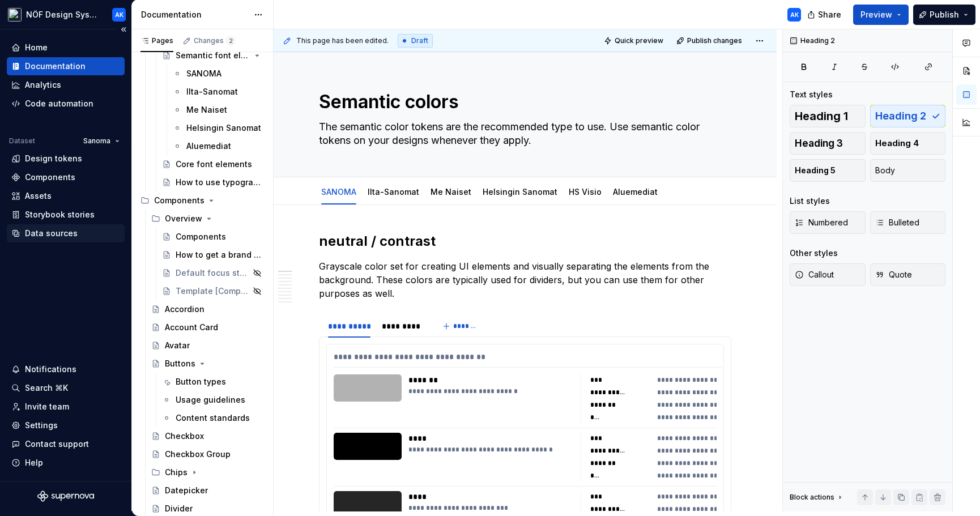
click at [57, 234] on div "Data sources" at bounding box center [51, 233] width 53 height 11
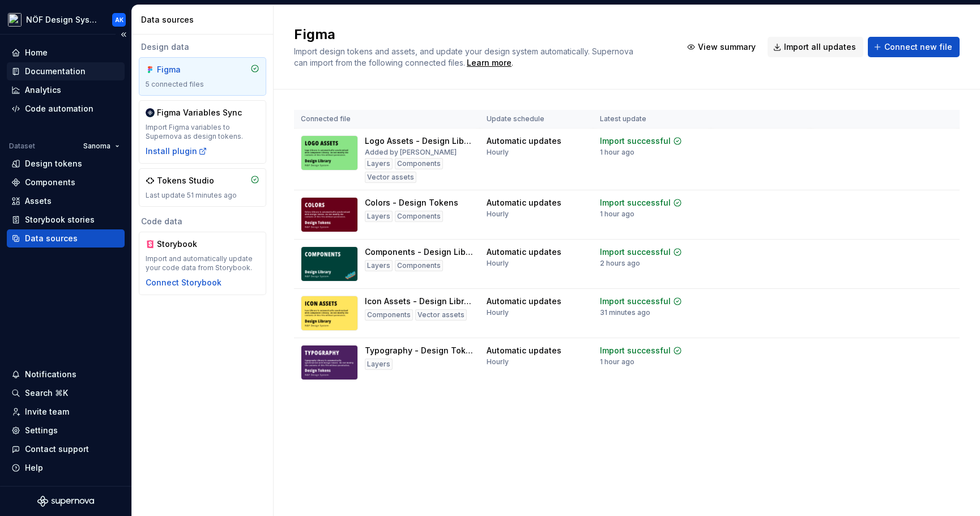
click at [66, 69] on div "Documentation" at bounding box center [55, 71] width 61 height 11
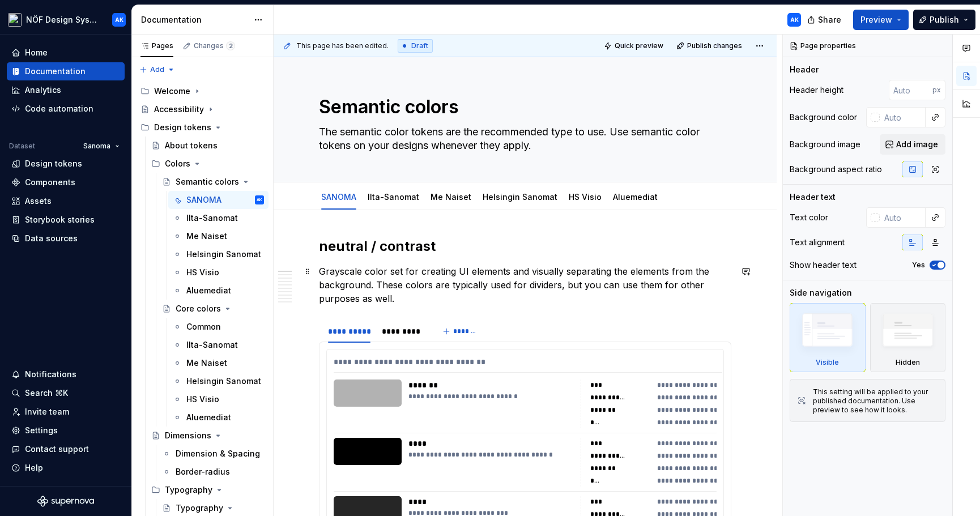
type textarea "*"
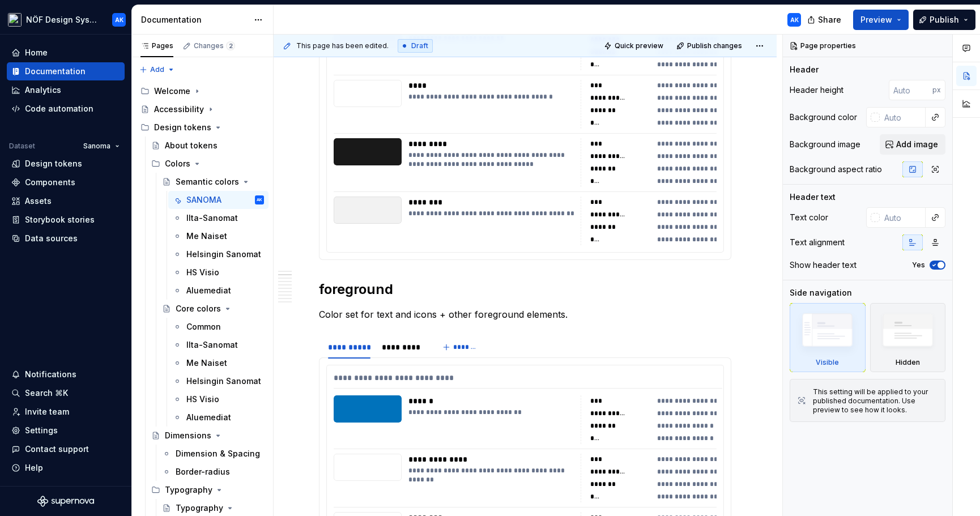
click at [428, 260] on section "**********" at bounding box center [525, 23] width 412 height 474
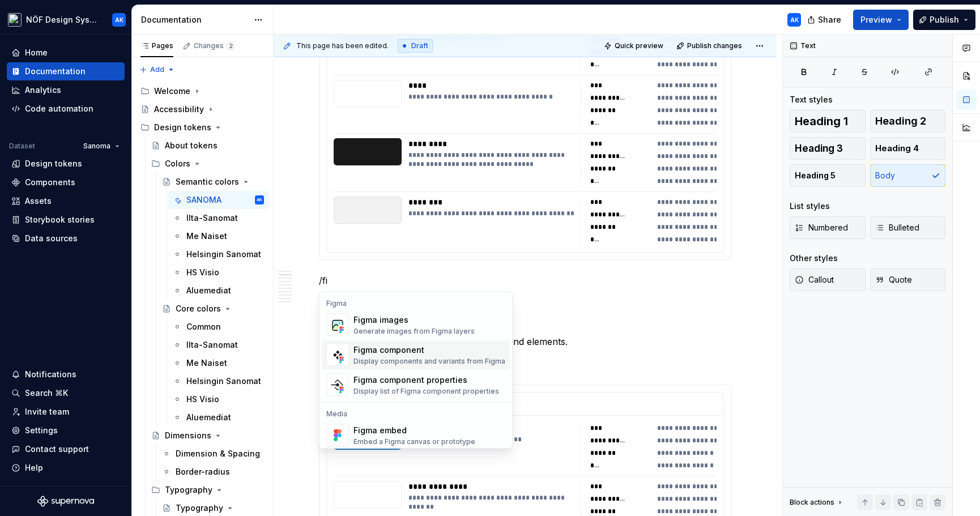
click at [409, 357] on div "Display components and variants from Figma" at bounding box center [429, 361] width 152 height 9
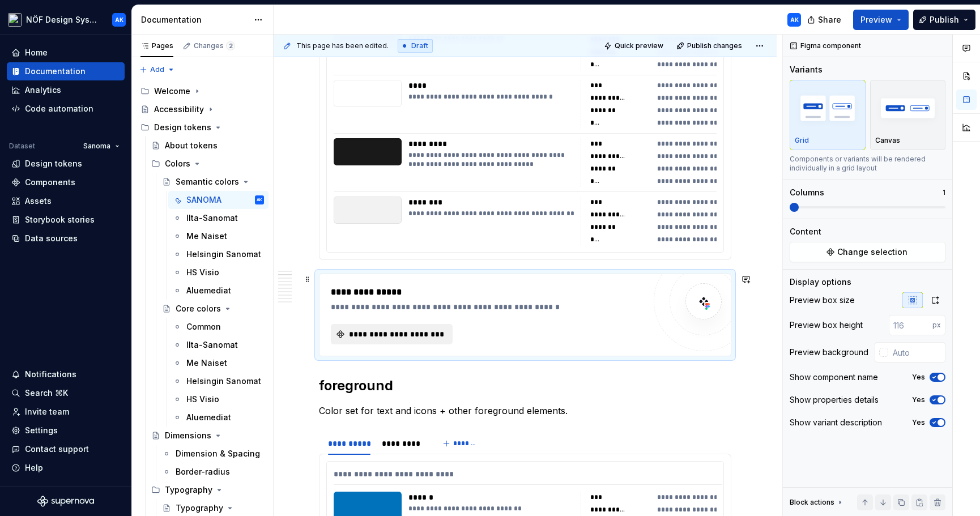
click at [406, 335] on span "**********" at bounding box center [396, 333] width 98 height 11
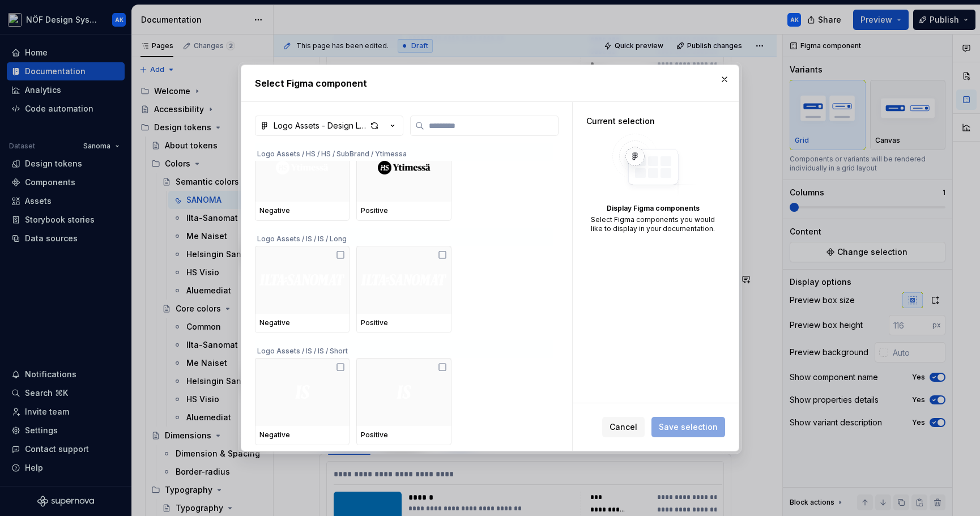
scroll to position [972, 0]
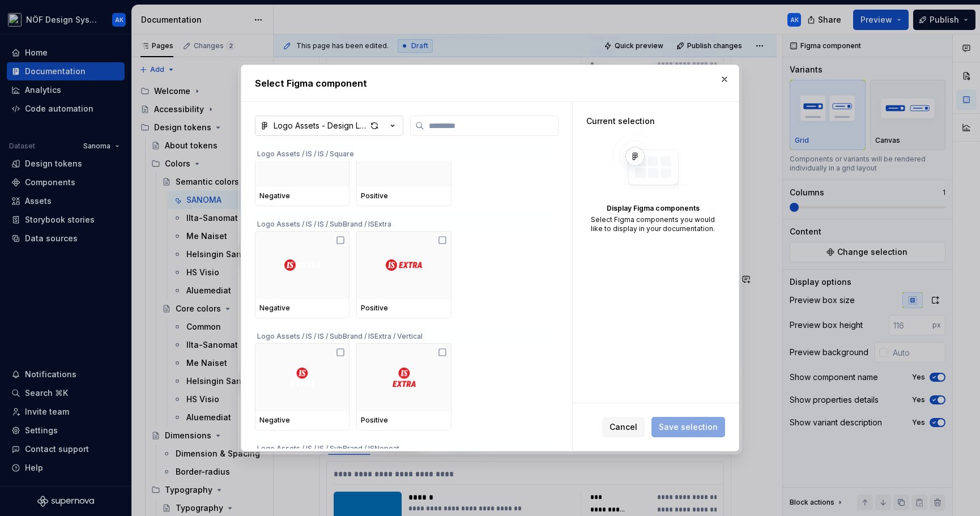
click at [391, 123] on icon "button" at bounding box center [392, 125] width 11 height 11
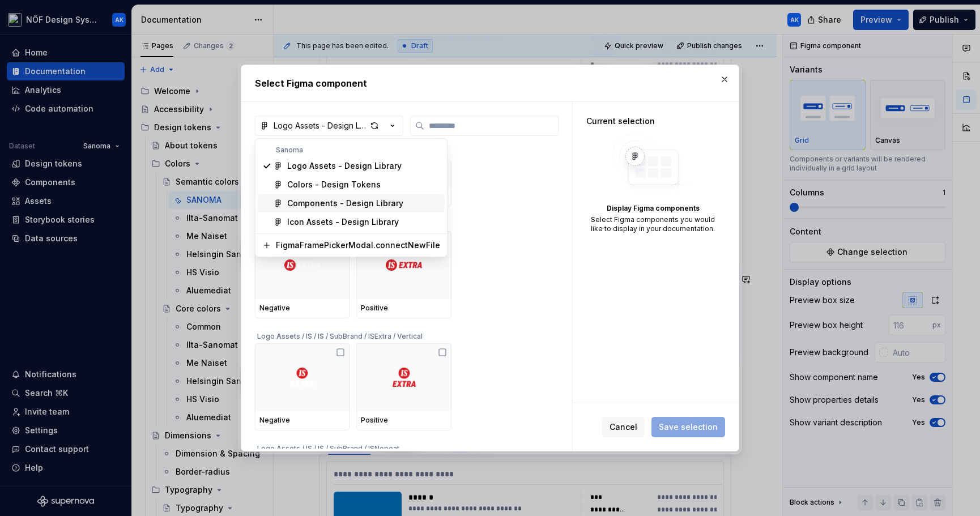
click at [375, 201] on div "Components - Design Library" at bounding box center [345, 203] width 116 height 11
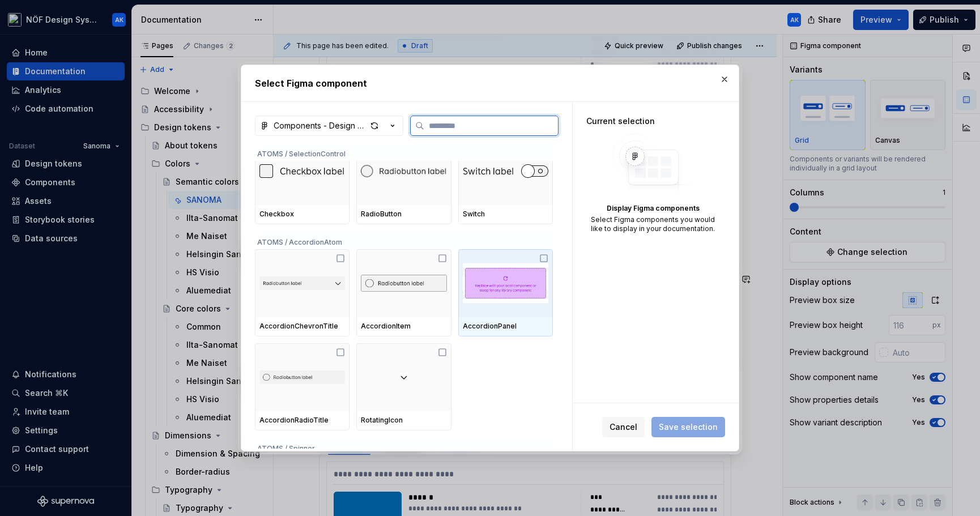
click at [548, 259] on icon at bounding box center [543, 258] width 9 height 9
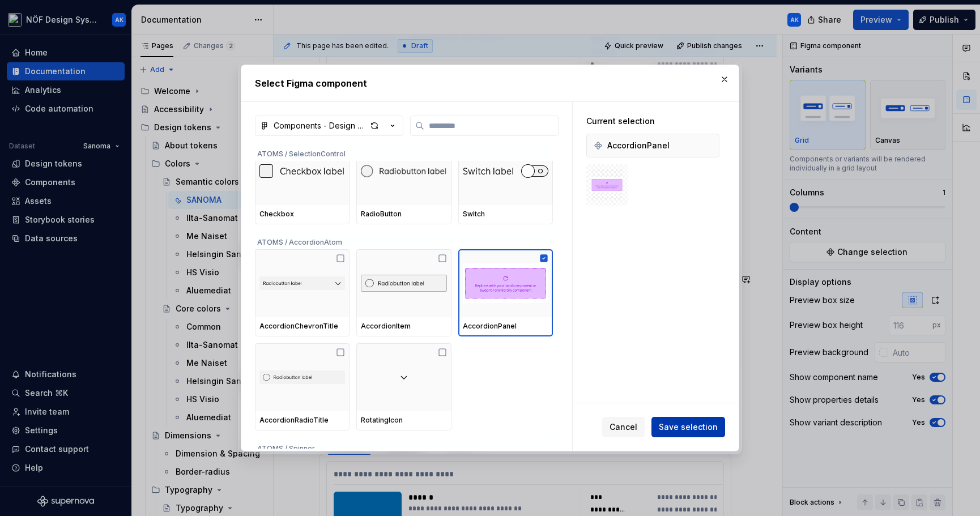
click at [707, 425] on span "Save selection" at bounding box center [687, 426] width 59 height 11
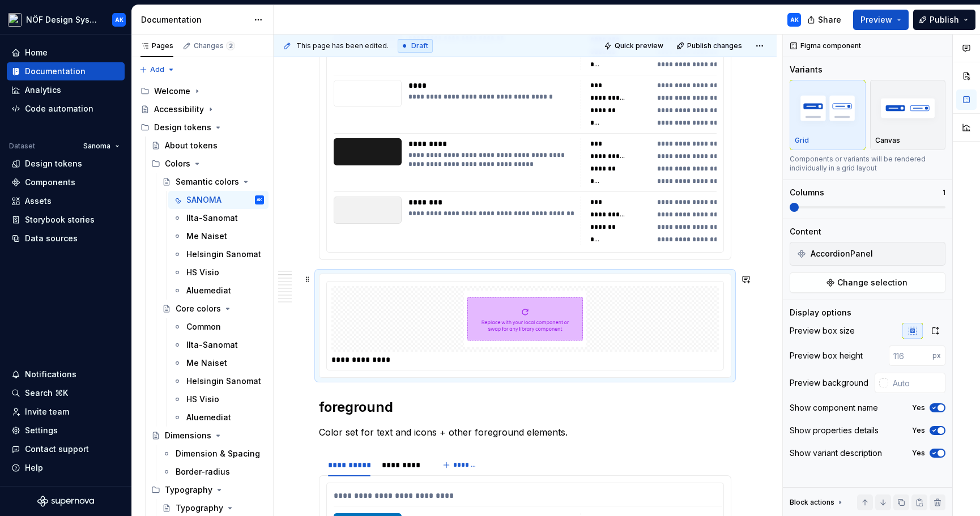
click at [677, 324] on div at bounding box center [524, 319] width 387 height 66
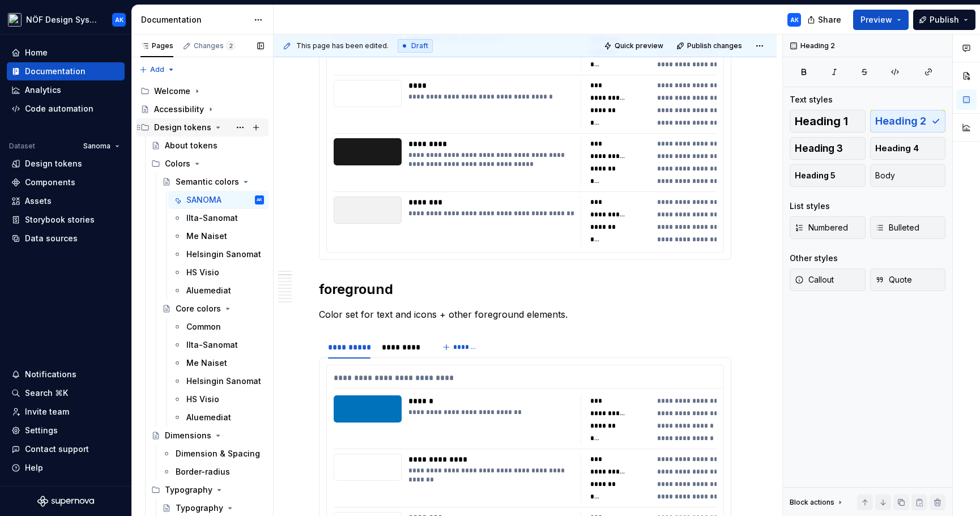
click at [214, 124] on icon "Page tree" at bounding box center [217, 127] width 9 height 9
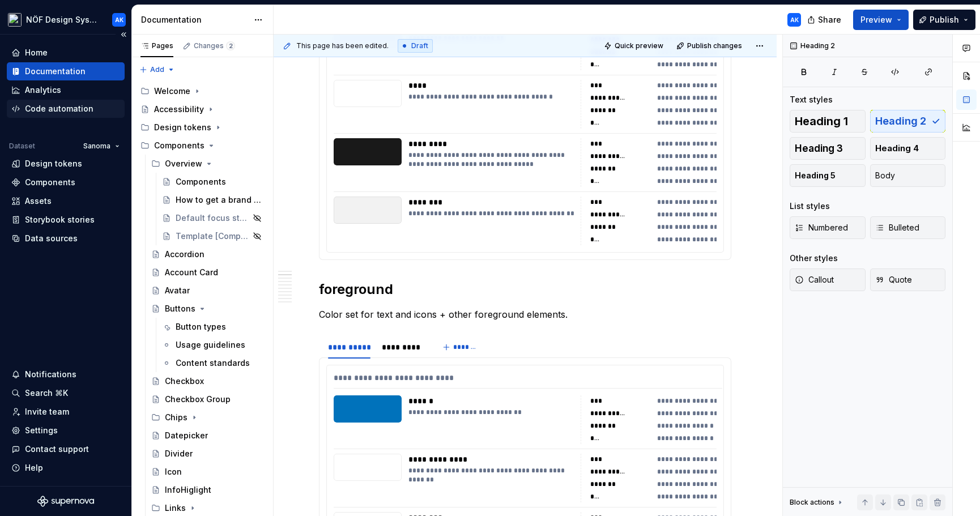
type textarea "*"
click at [64, 106] on div "Code automation" at bounding box center [59, 108] width 69 height 11
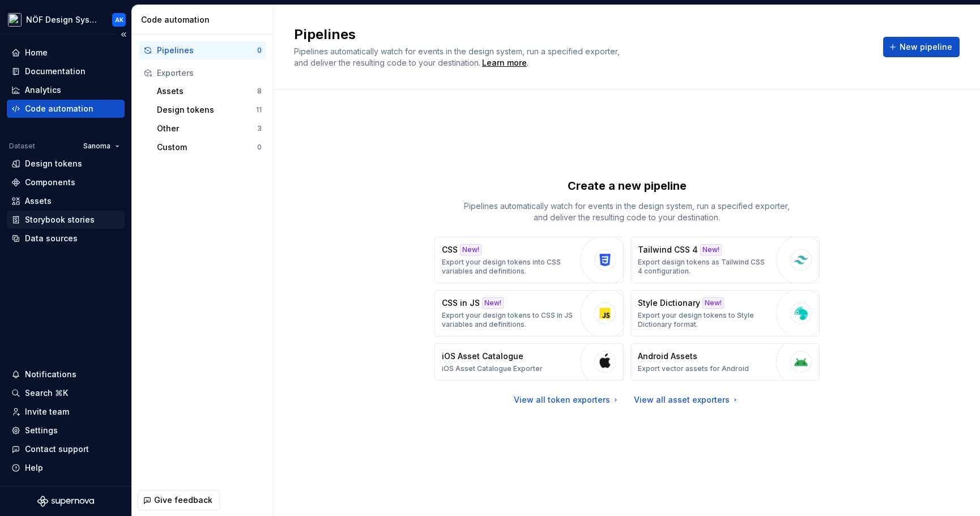
click at [81, 223] on div "Storybook stories" at bounding box center [60, 219] width 70 height 11
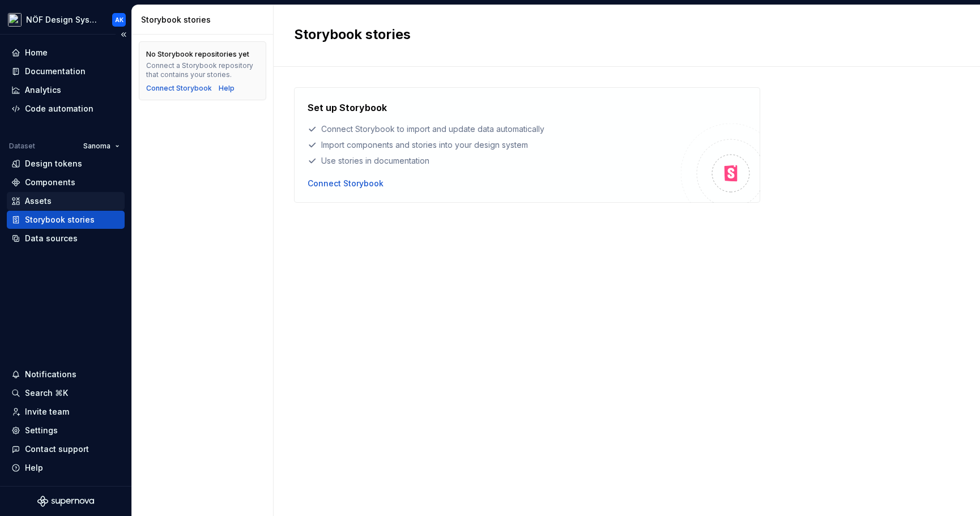
click at [71, 200] on div "Assets" at bounding box center [65, 200] width 109 height 11
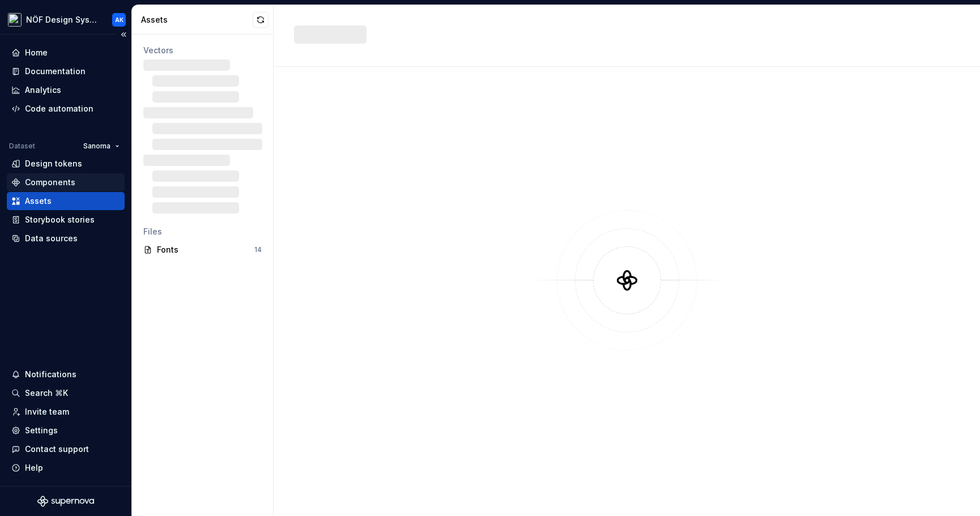
click at [74, 185] on div "Components" at bounding box center [65, 182] width 109 height 11
